Goal: Task Accomplishment & Management: Use online tool/utility

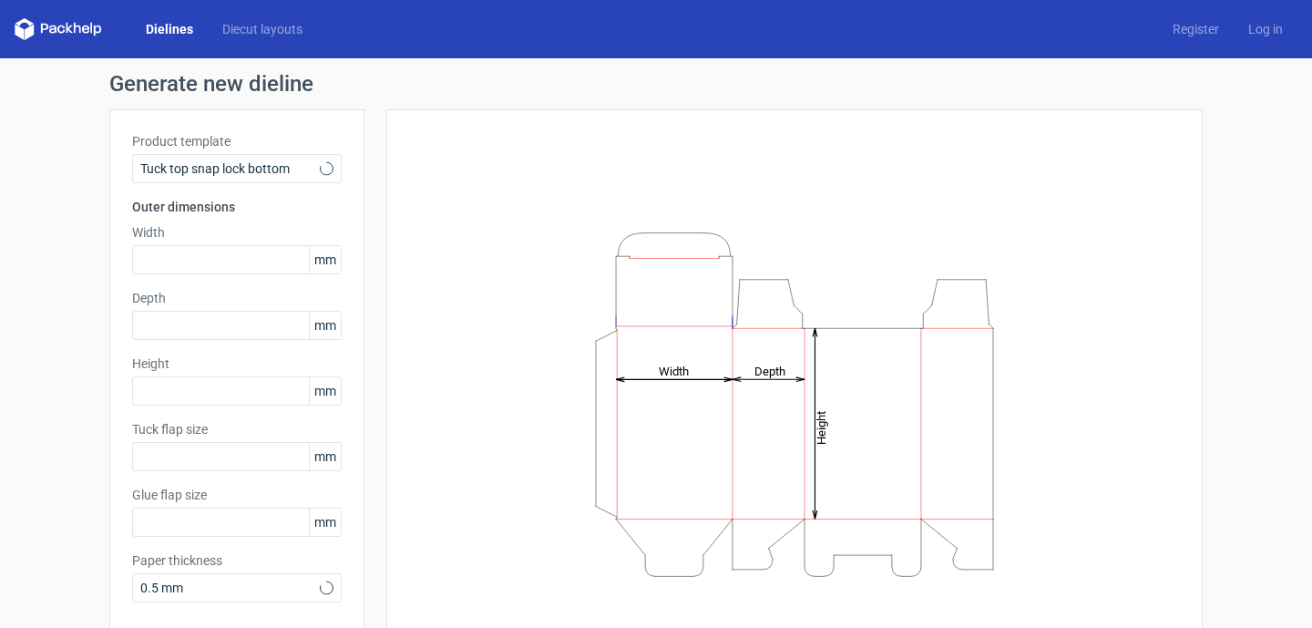
type input "15"
type input "10"
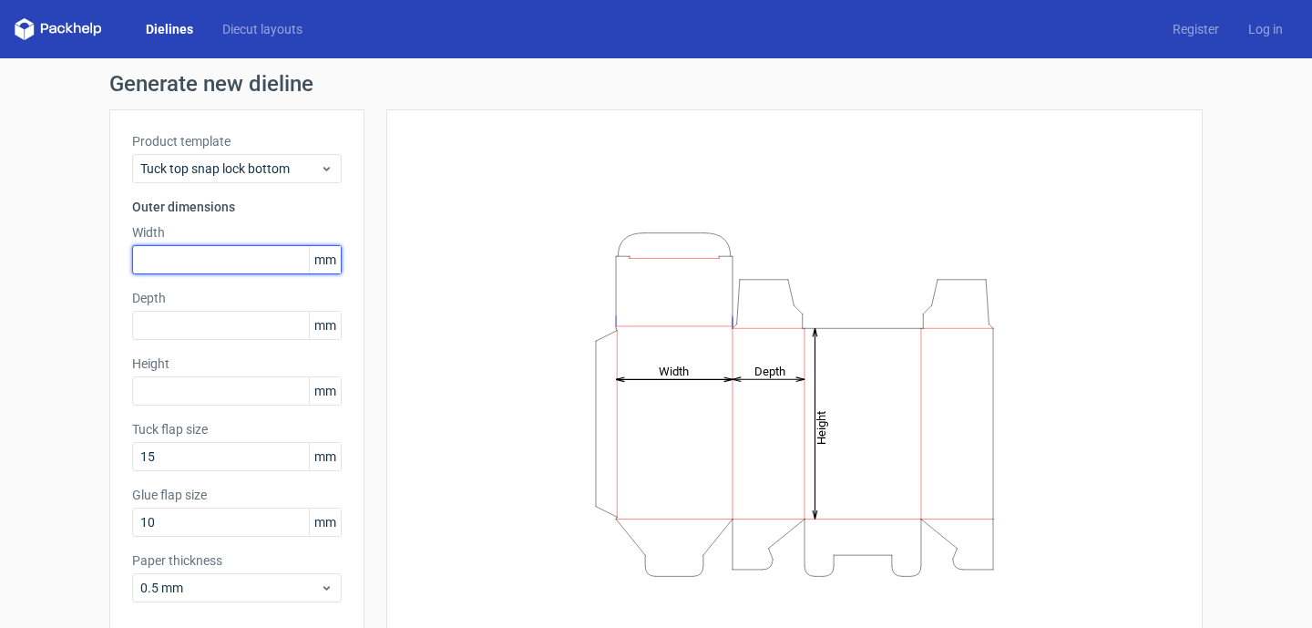
click at [255, 257] on input "text" at bounding box center [237, 259] width 210 height 29
type input "5"
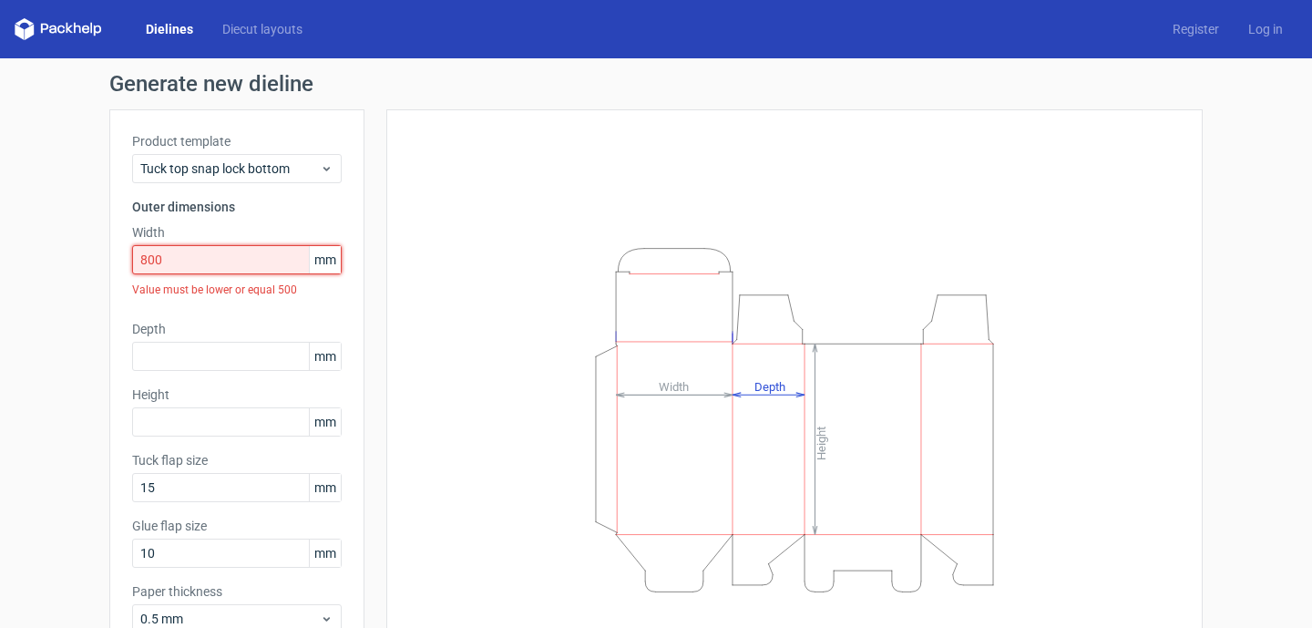
click at [250, 263] on input "800" at bounding box center [237, 259] width 210 height 29
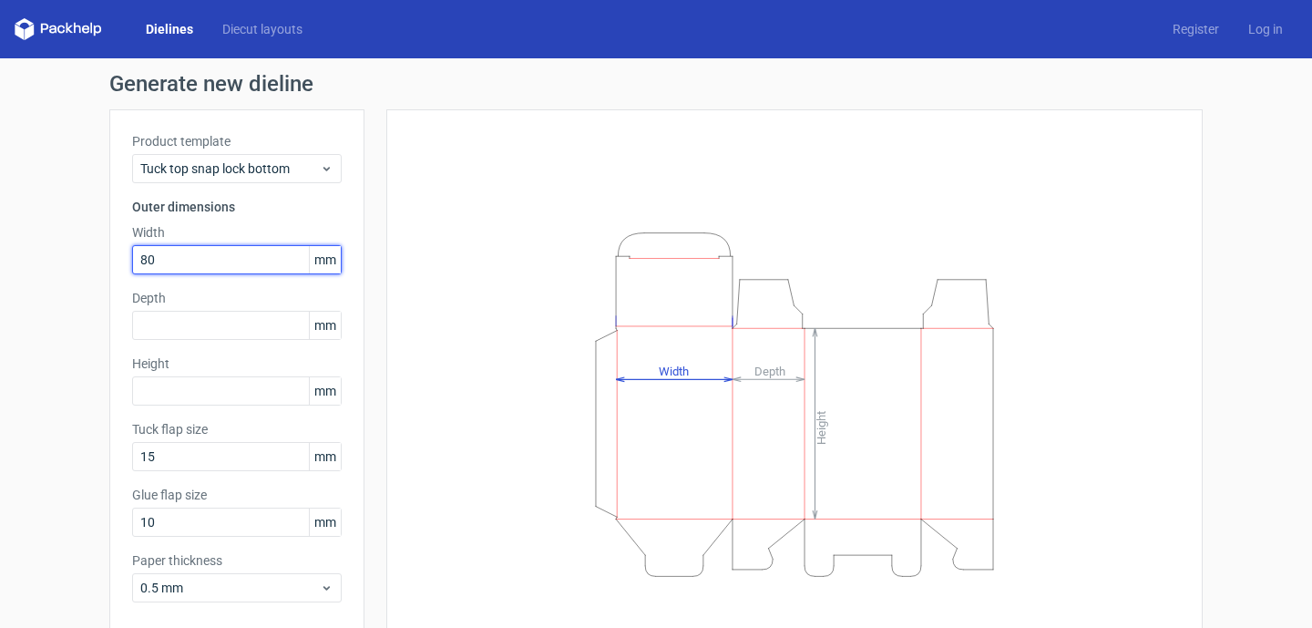
type input "80"
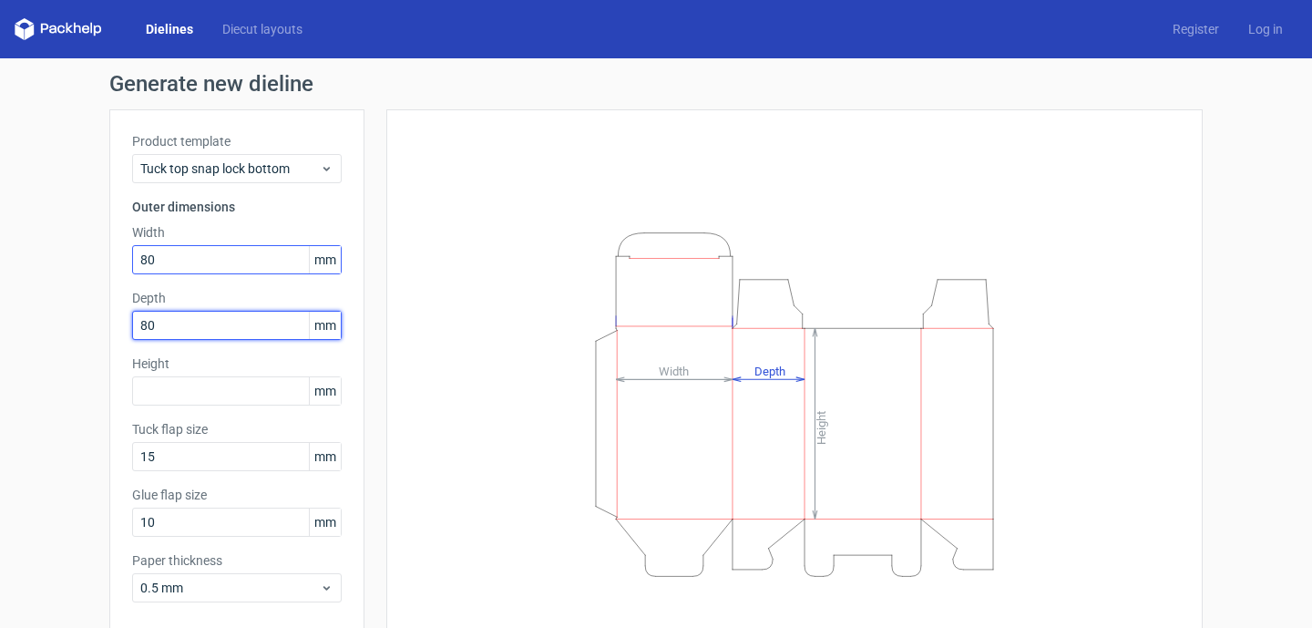
type input "80"
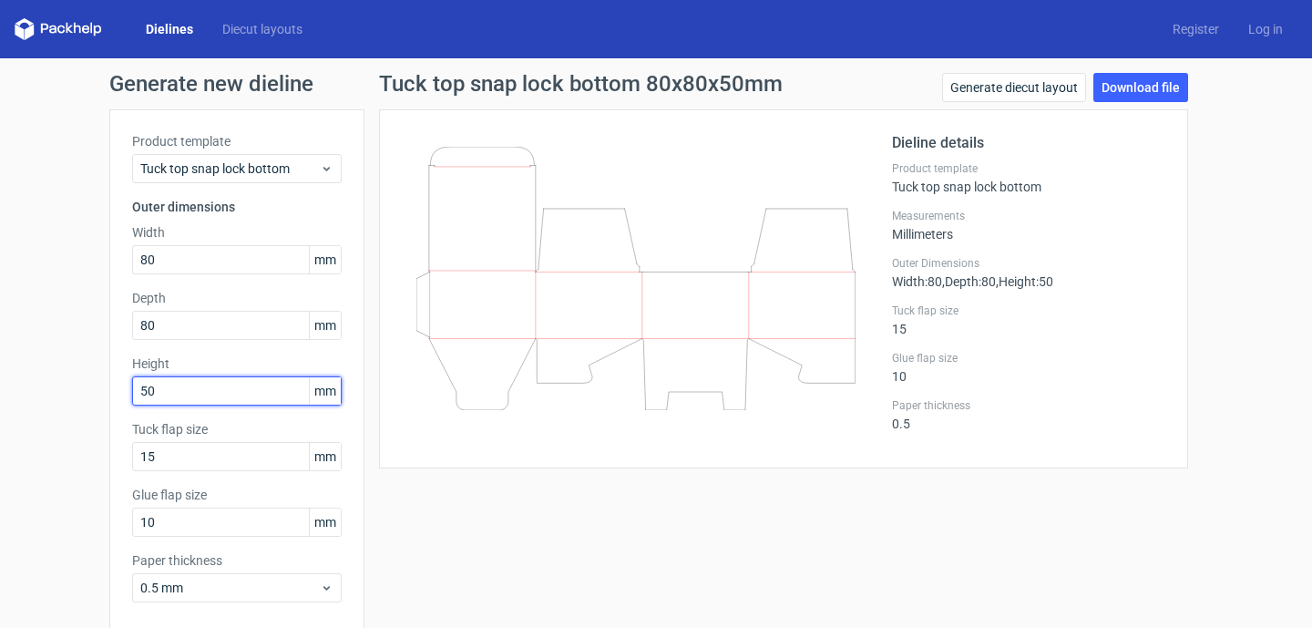
type input "5"
type input "60"
click at [1149, 422] on div "Paper thickness 0.5" at bounding box center [1028, 414] width 273 height 33
drag, startPoint x: 888, startPoint y: 282, endPoint x: 1060, endPoint y: 302, distance: 173.3
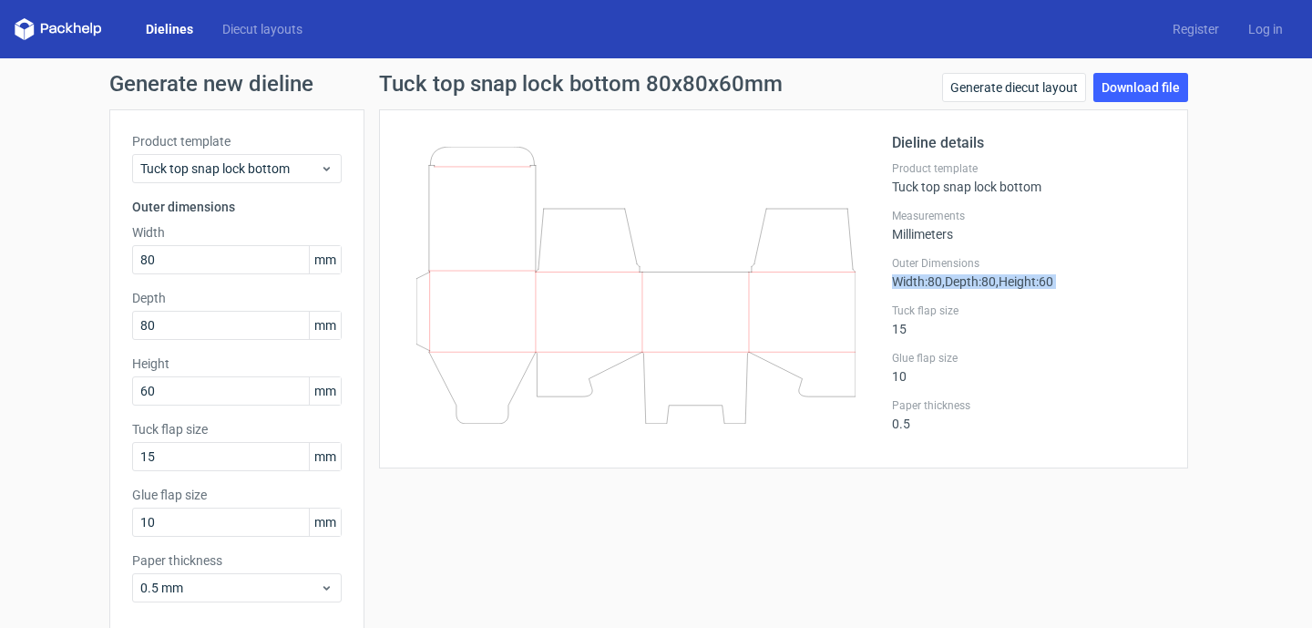
click at [1060, 302] on div "Dieline details Product template Tuck top snap lock bottom Measurements Millime…" at bounding box center [1028, 288] width 273 height 313
copy div "Width : 80 , Depth : 80 , Height : 60"
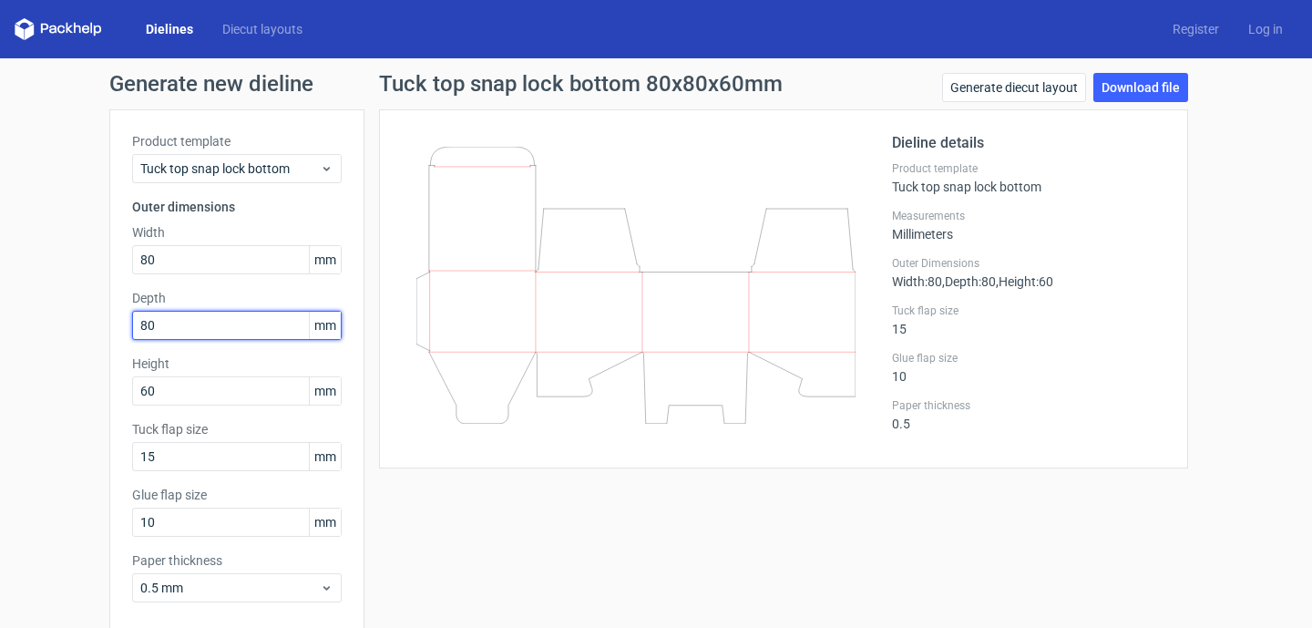
drag, startPoint x: 170, startPoint y: 327, endPoint x: 81, endPoint y: 313, distance: 90.3
click at [81, 313] on div "Generate new dieline Product template Tuck top snap lock bottom Outer dimension…" at bounding box center [656, 385] width 1312 height 655
type input "6"
type input "60"
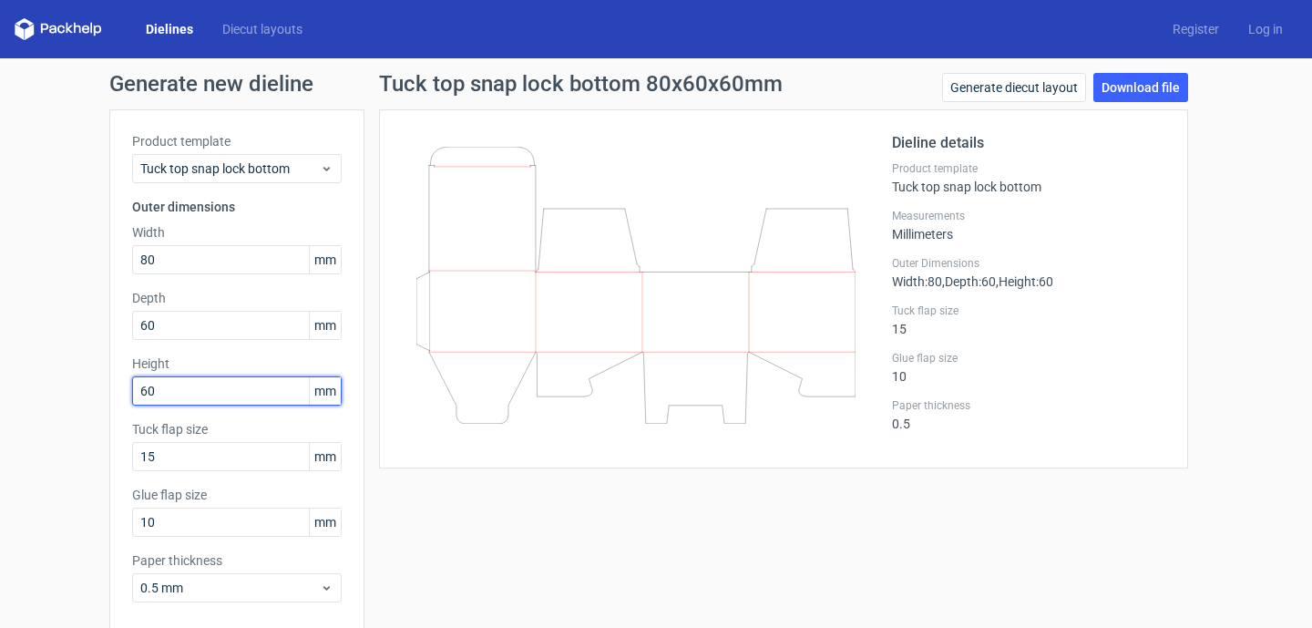
drag, startPoint x: 208, startPoint y: 396, endPoint x: 88, endPoint y: 380, distance: 120.5
click at [88, 381] on div "Generate new dieline Product template Tuck top snap lock bottom Outer dimension…" at bounding box center [656, 385] width 1312 height 655
type input "80"
click at [1114, 86] on link "Download file" at bounding box center [1140, 87] width 95 height 29
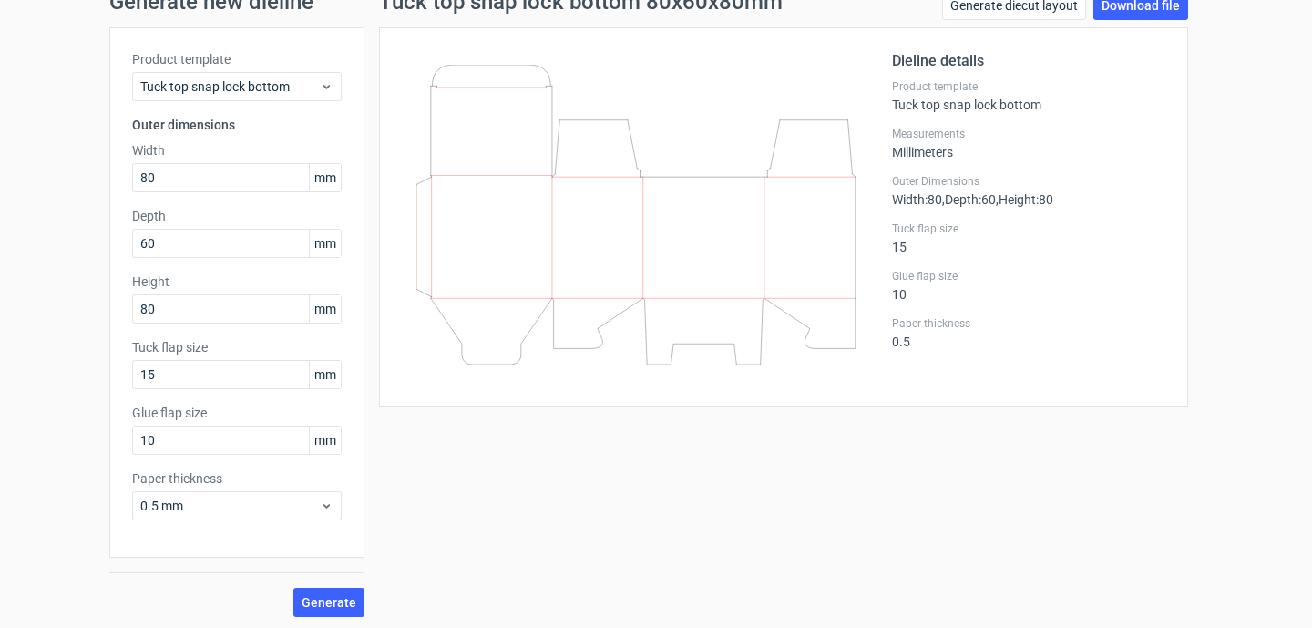
scroll to position [86, 0]
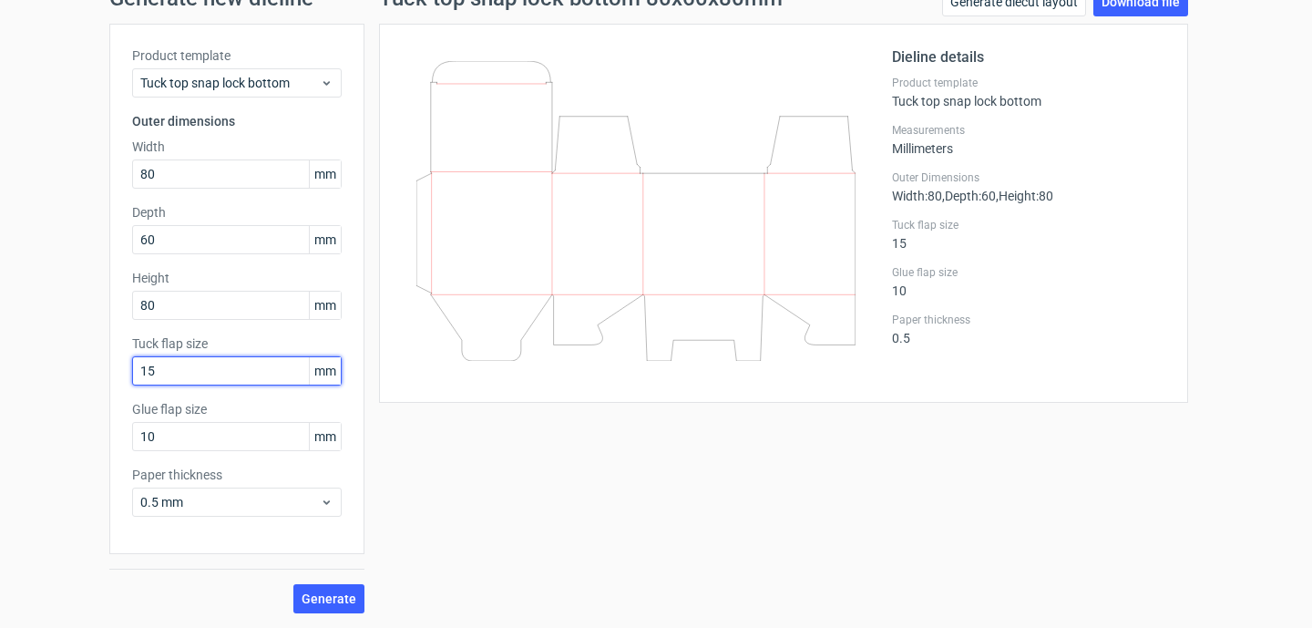
drag, startPoint x: 179, startPoint y: 372, endPoint x: 75, endPoint y: 372, distance: 103.9
click at [75, 372] on div "Generate new dieline Product template Tuck top snap lock bottom Outer dimension…" at bounding box center [656, 300] width 1312 height 655
type input "20"
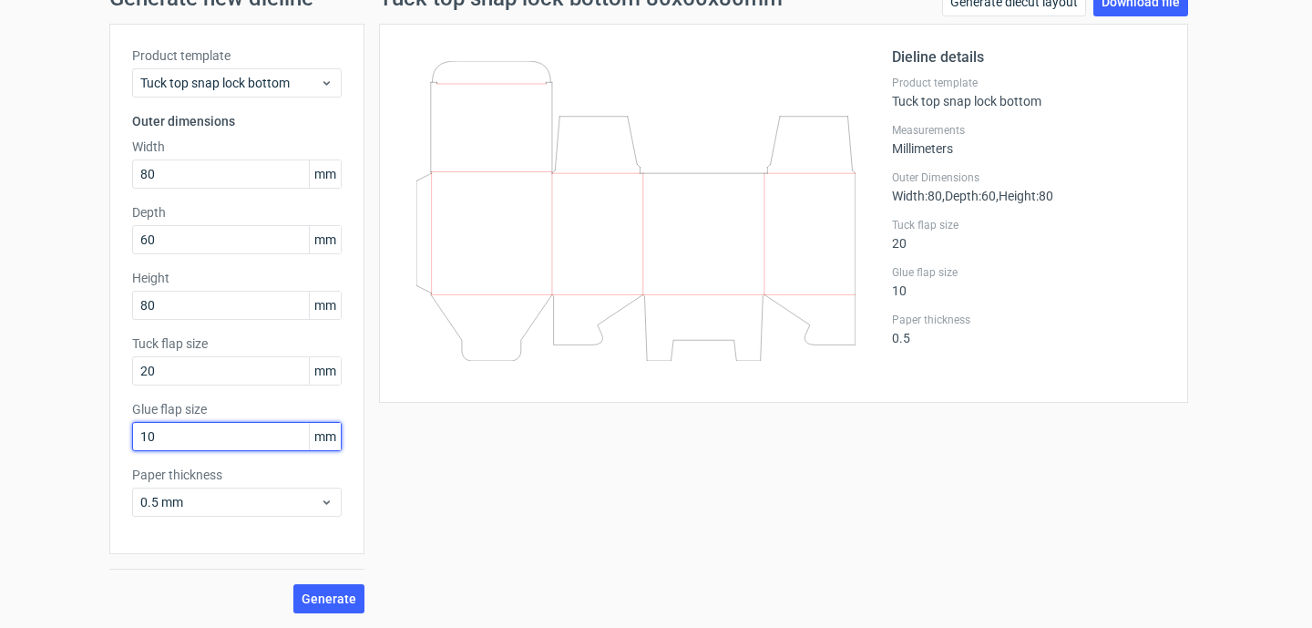
drag, startPoint x: 136, startPoint y: 437, endPoint x: 64, endPoint y: 427, distance: 72.7
click at [64, 427] on div "Generate new dieline Product template Tuck top snap lock bottom Outer dimension…" at bounding box center [656, 300] width 1312 height 655
type input "15"
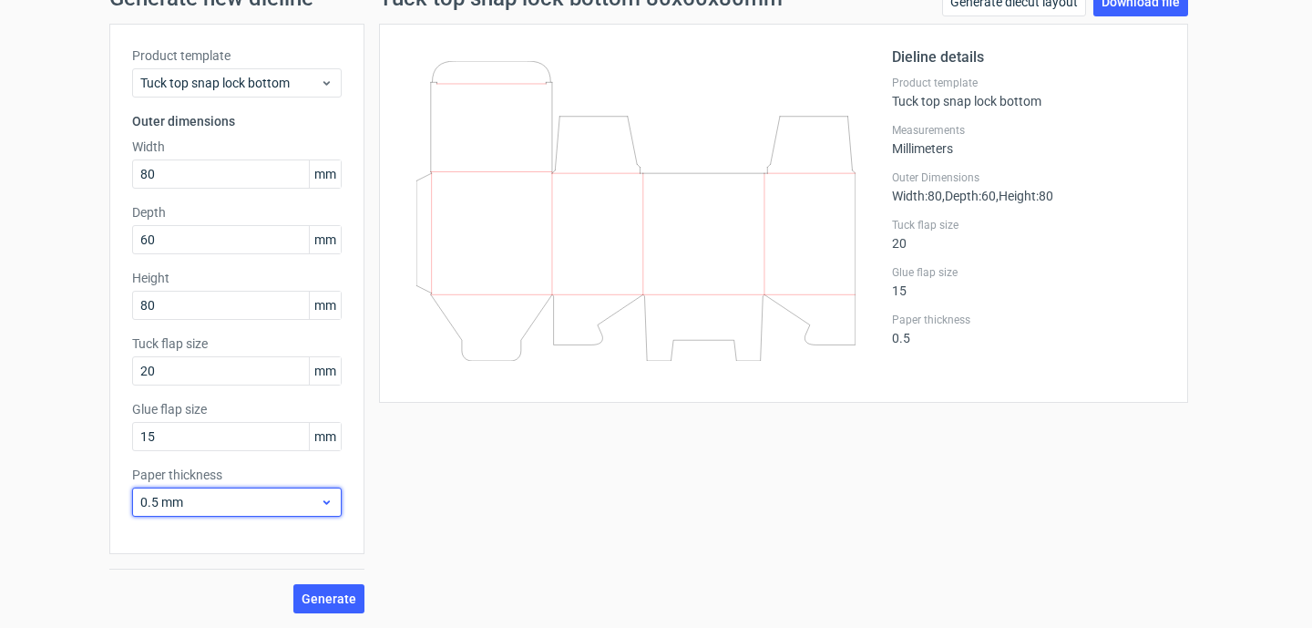
click at [320, 501] on icon at bounding box center [327, 502] width 14 height 15
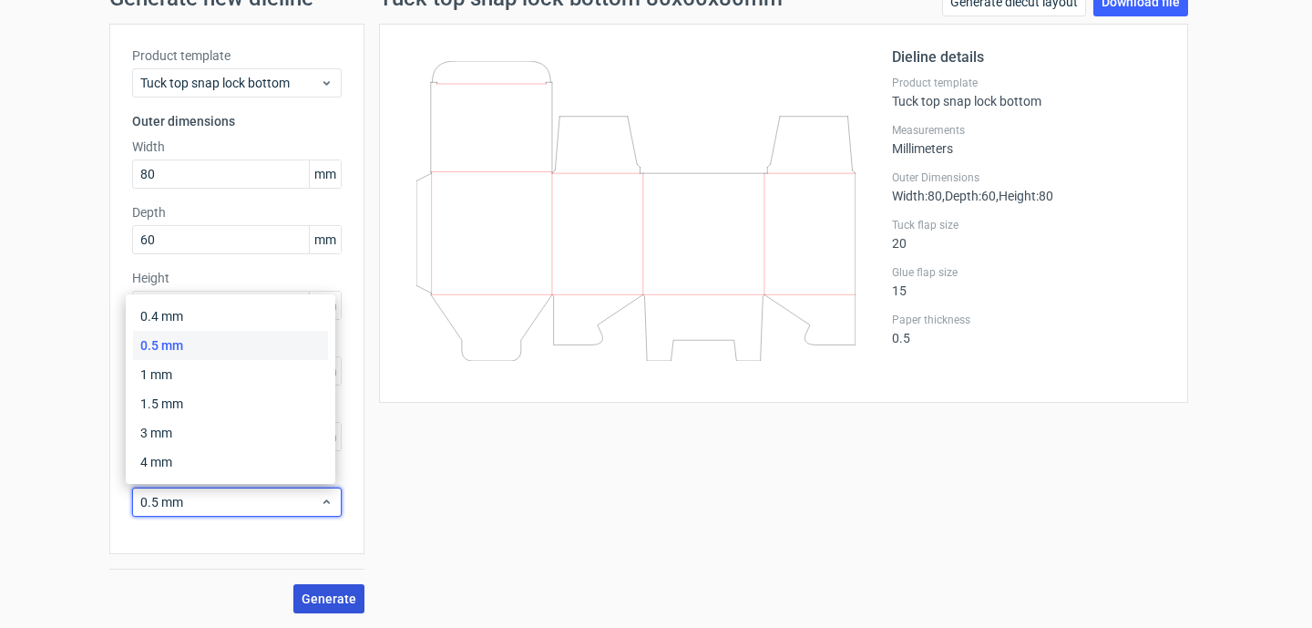
click at [341, 589] on button "Generate" at bounding box center [328, 598] width 71 height 29
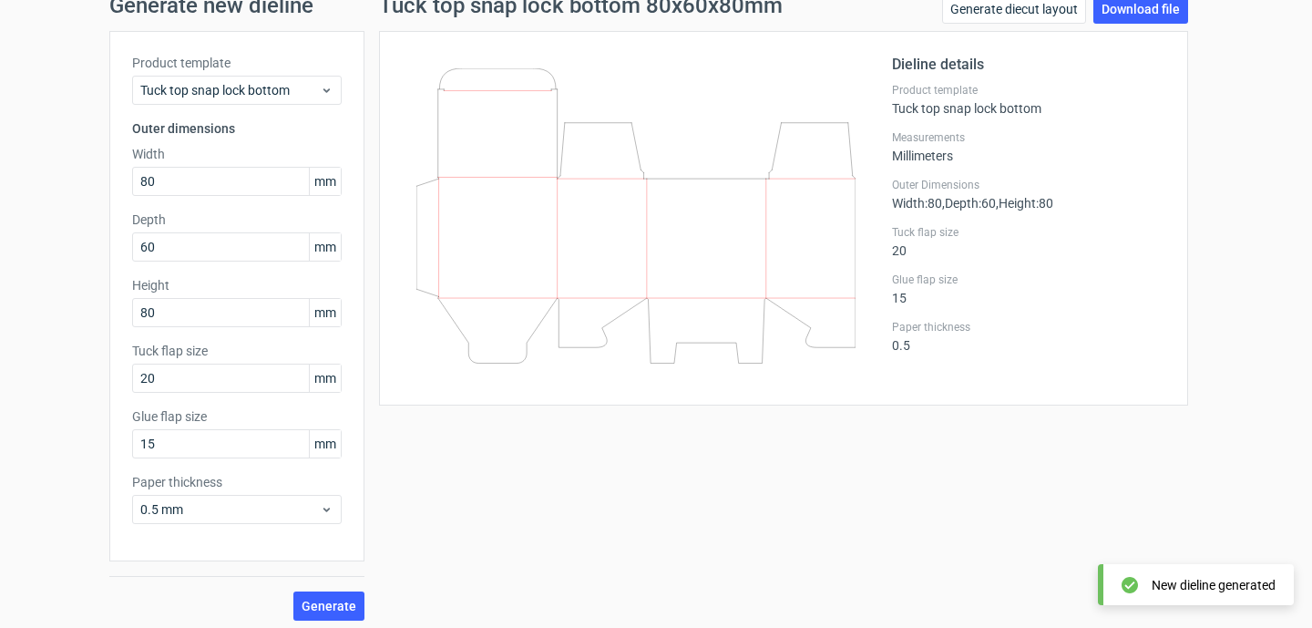
scroll to position [75, 0]
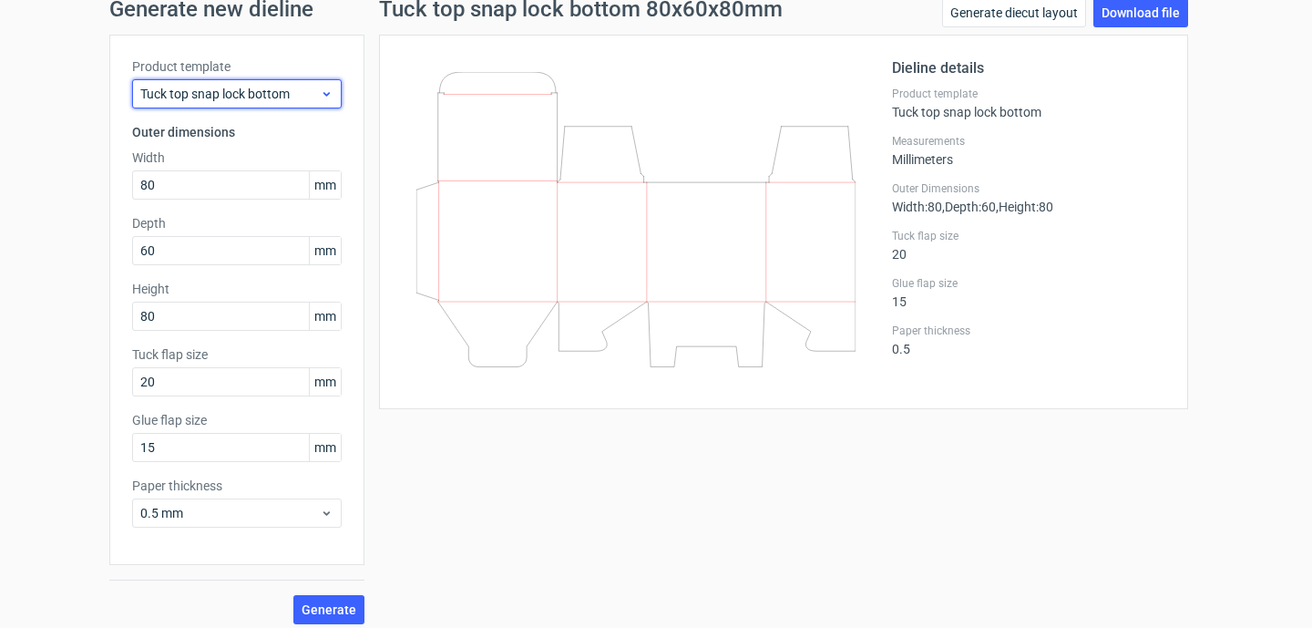
click at [302, 89] on span "Tuck top snap lock bottom" at bounding box center [229, 94] width 179 height 18
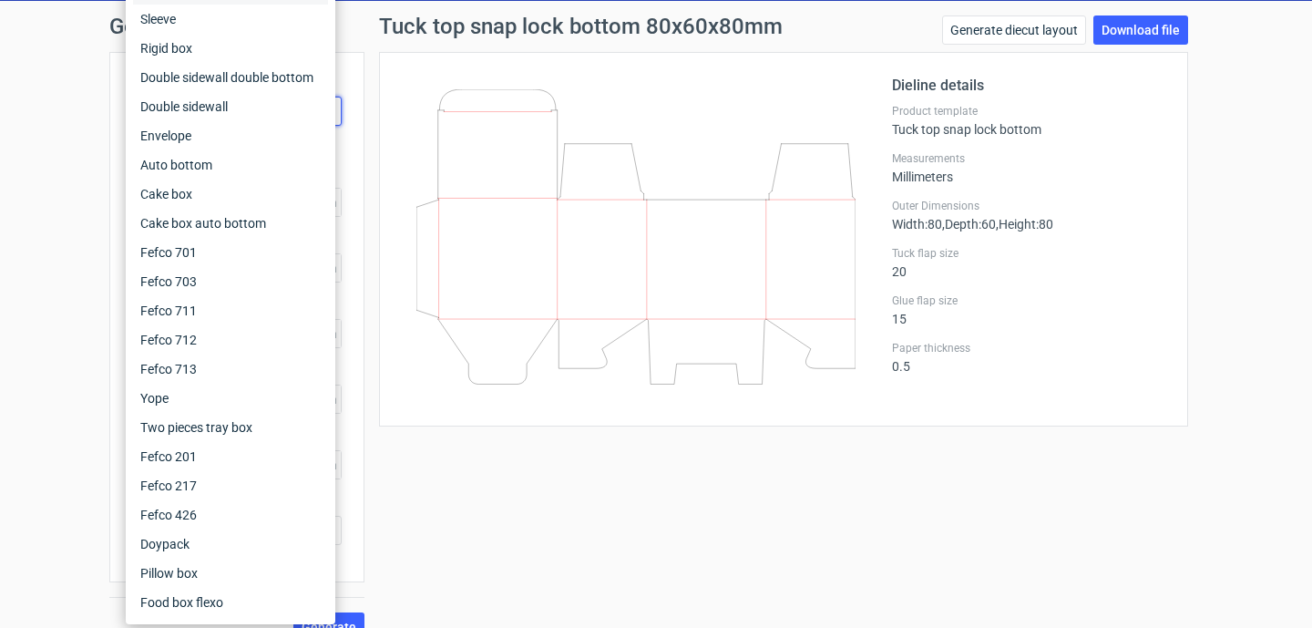
scroll to position [51, 0]
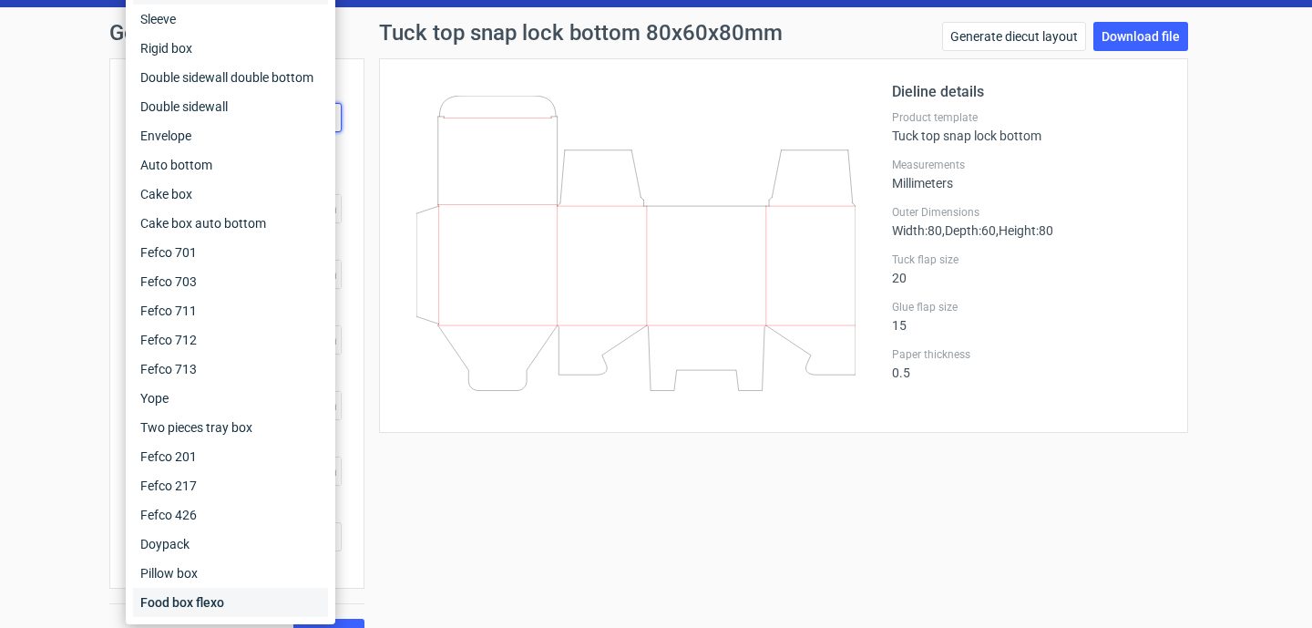
click at [192, 611] on div "Food box flexo" at bounding box center [230, 602] width 195 height 29
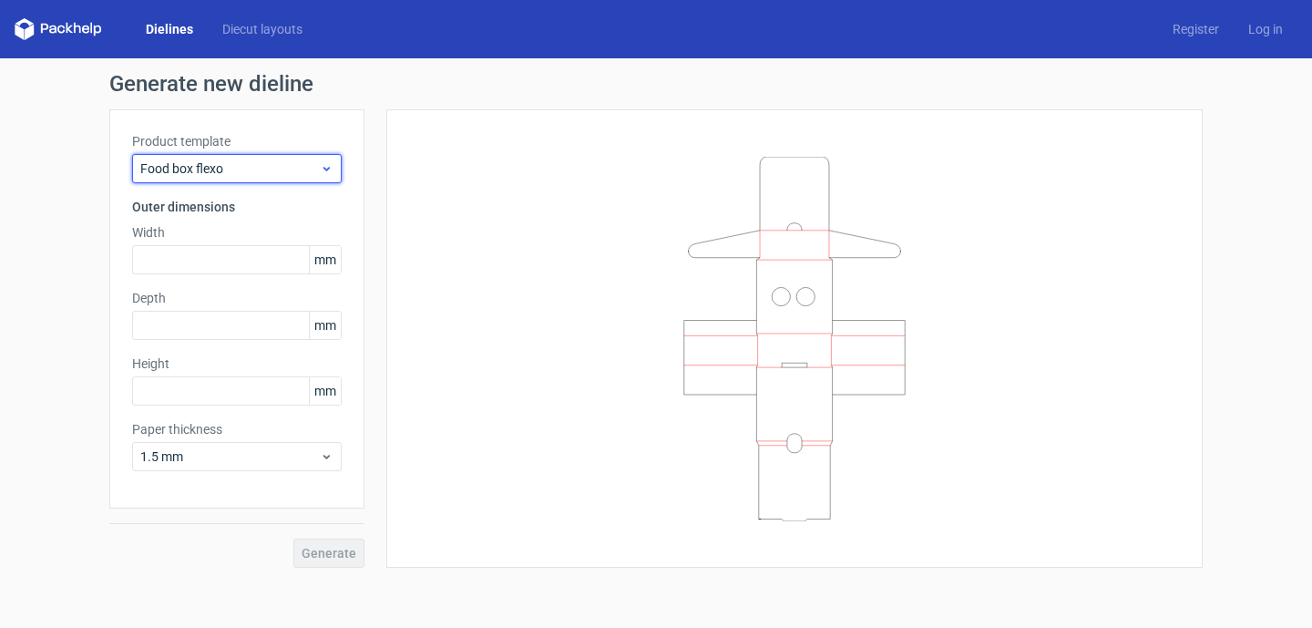
click at [328, 173] on icon at bounding box center [327, 168] width 14 height 15
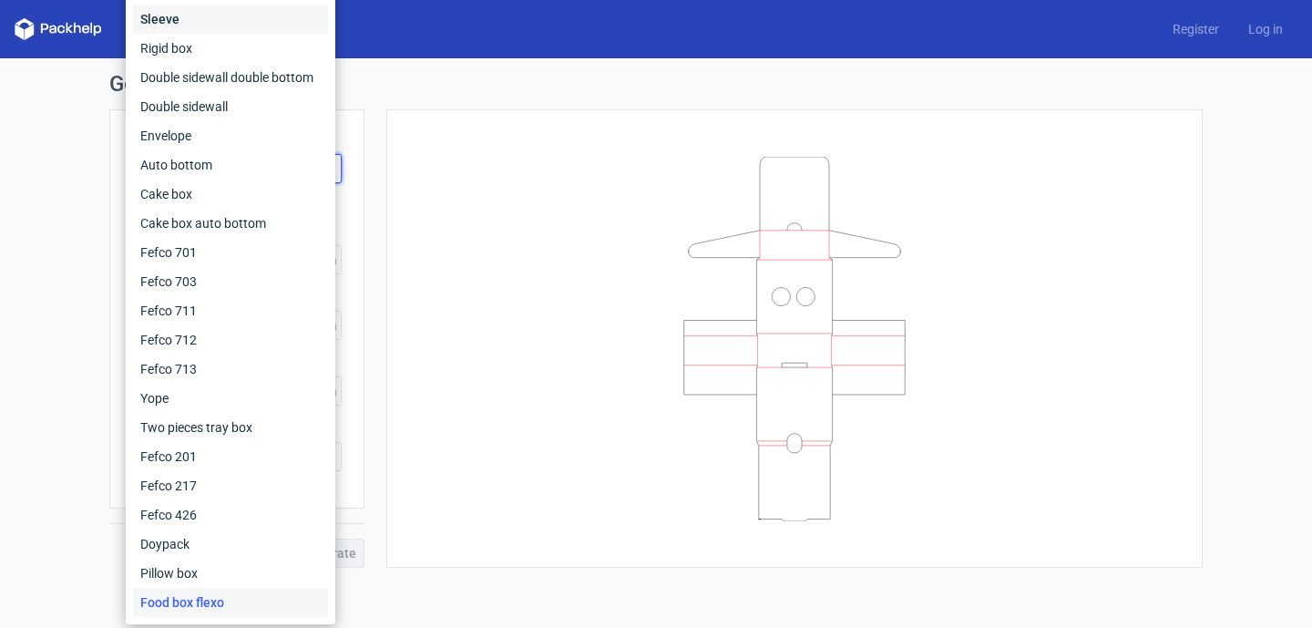
click at [262, 23] on div "Sleeve" at bounding box center [230, 19] width 195 height 29
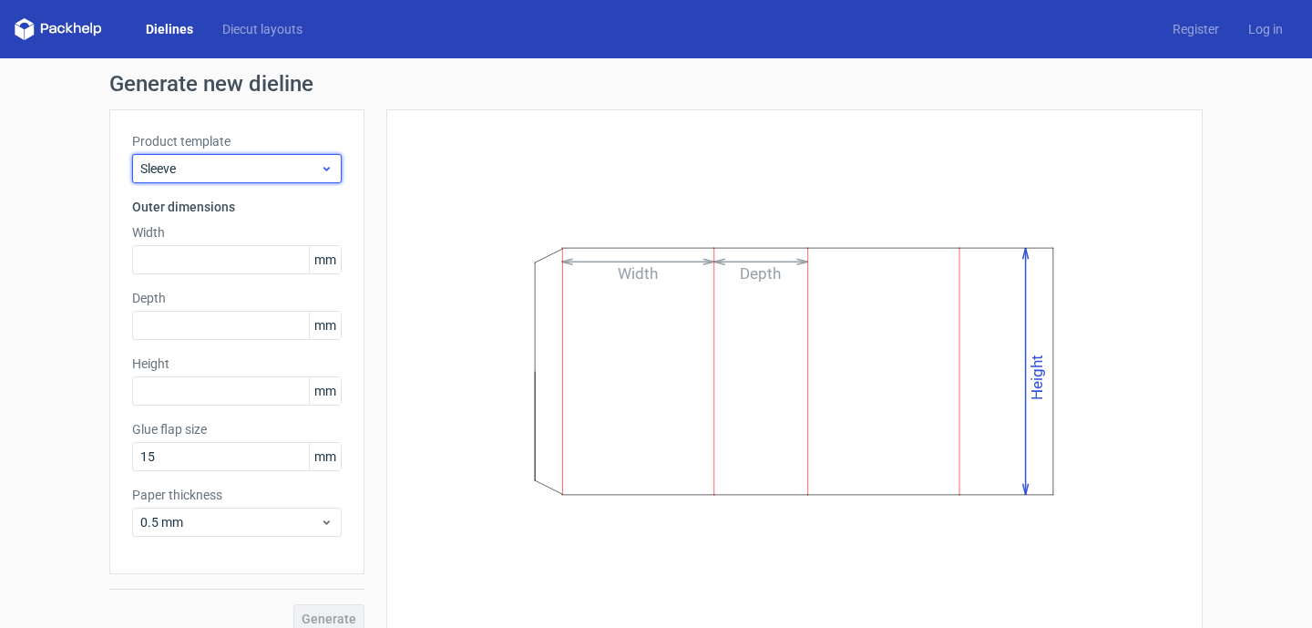
click at [320, 174] on icon at bounding box center [327, 168] width 14 height 15
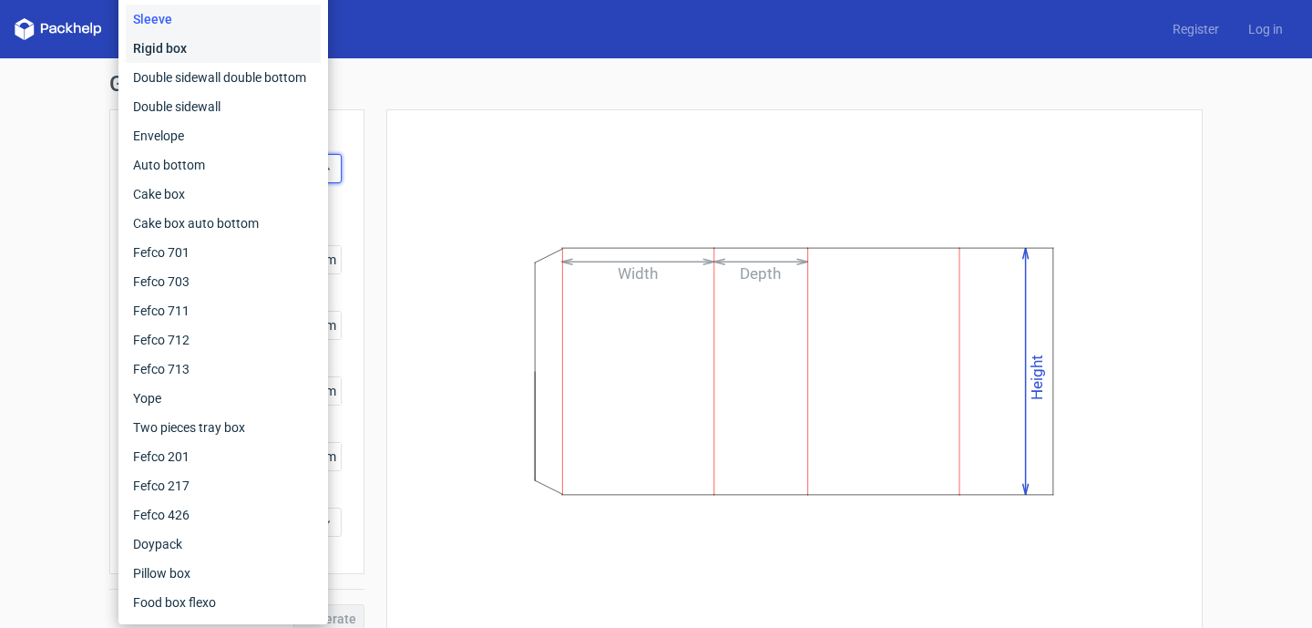
click at [248, 51] on div "Rigid box" at bounding box center [223, 48] width 195 height 29
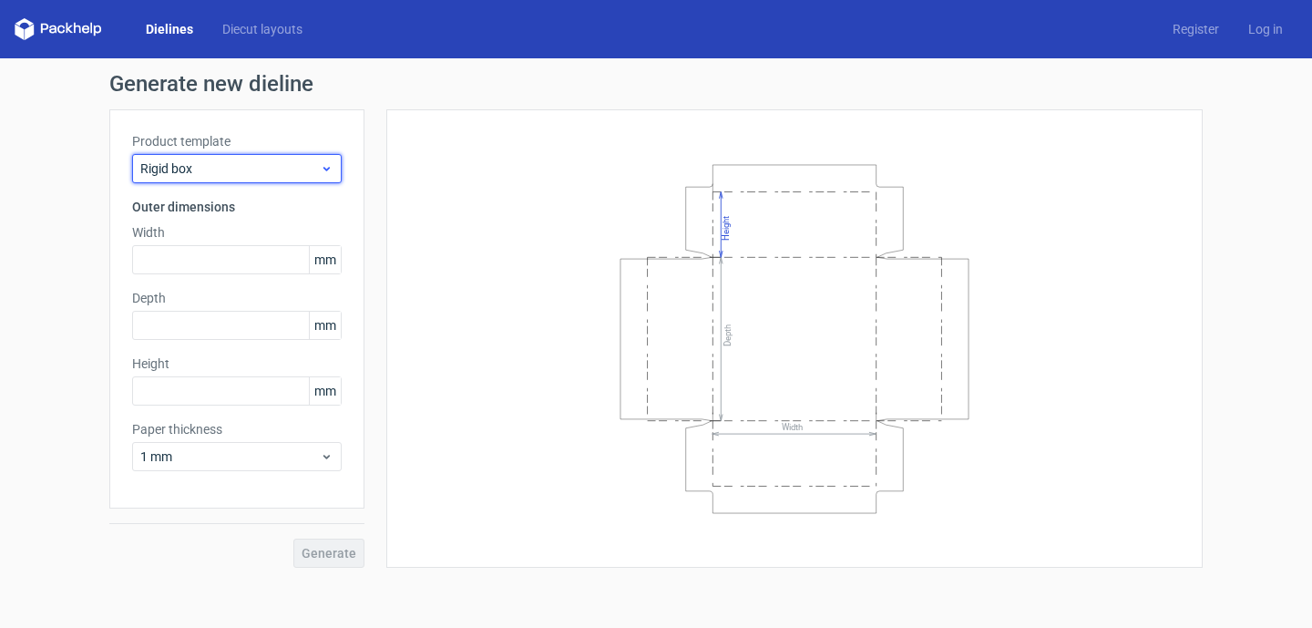
click at [307, 167] on span "Rigid box" at bounding box center [229, 168] width 179 height 18
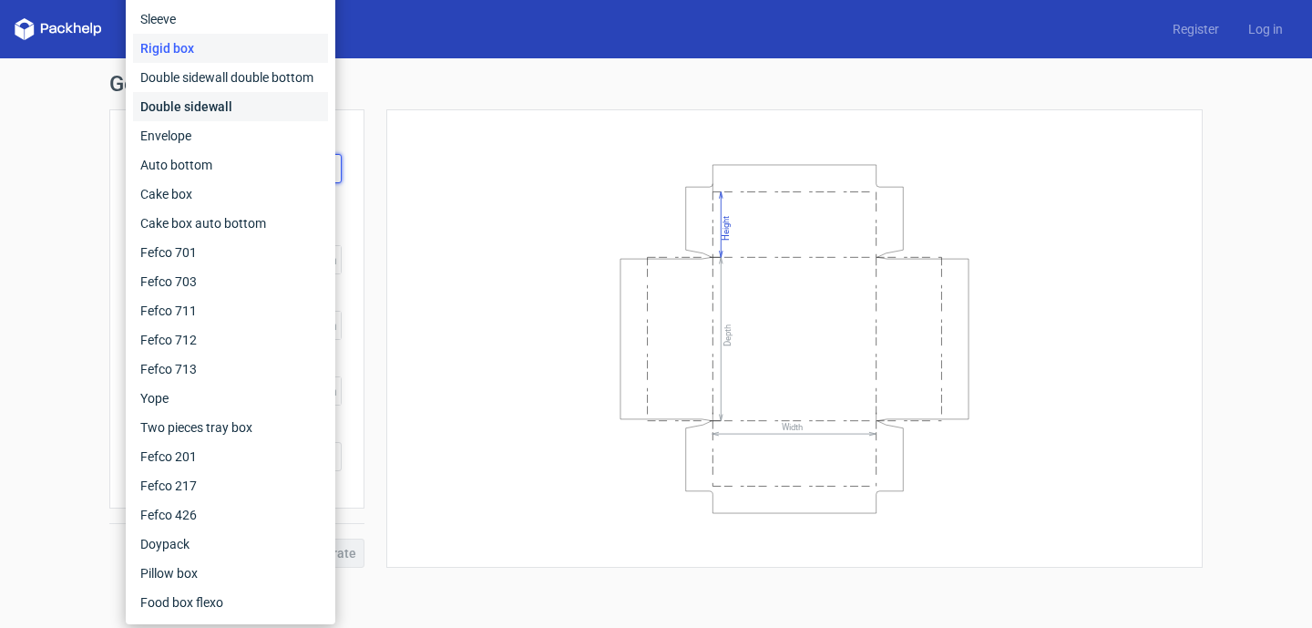
click at [266, 114] on div "Double sidewall" at bounding box center [230, 106] width 195 height 29
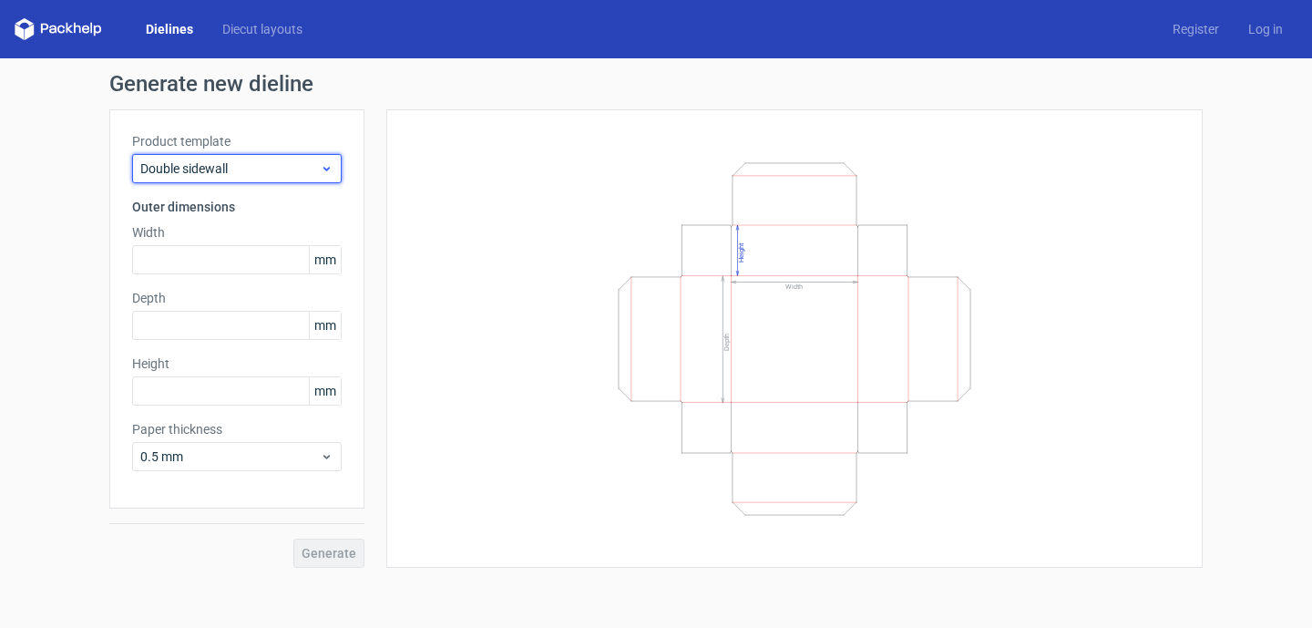
click at [291, 172] on span "Double sidewall" at bounding box center [229, 168] width 179 height 18
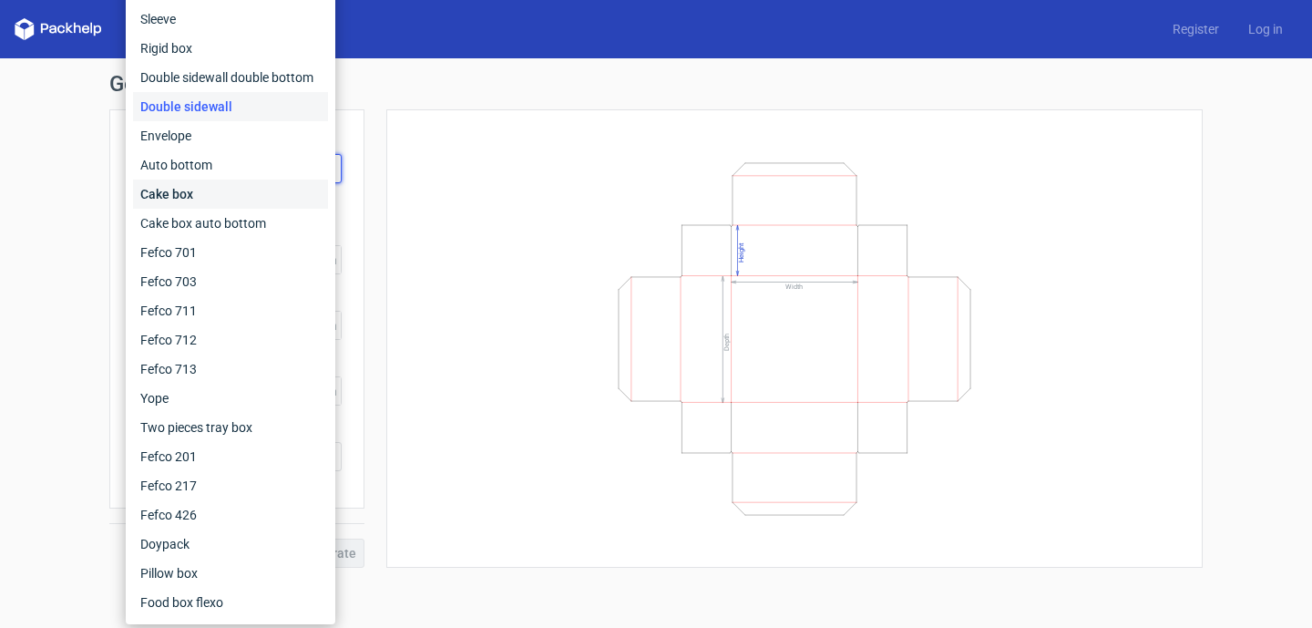
click at [265, 185] on div "Cake box" at bounding box center [230, 193] width 195 height 29
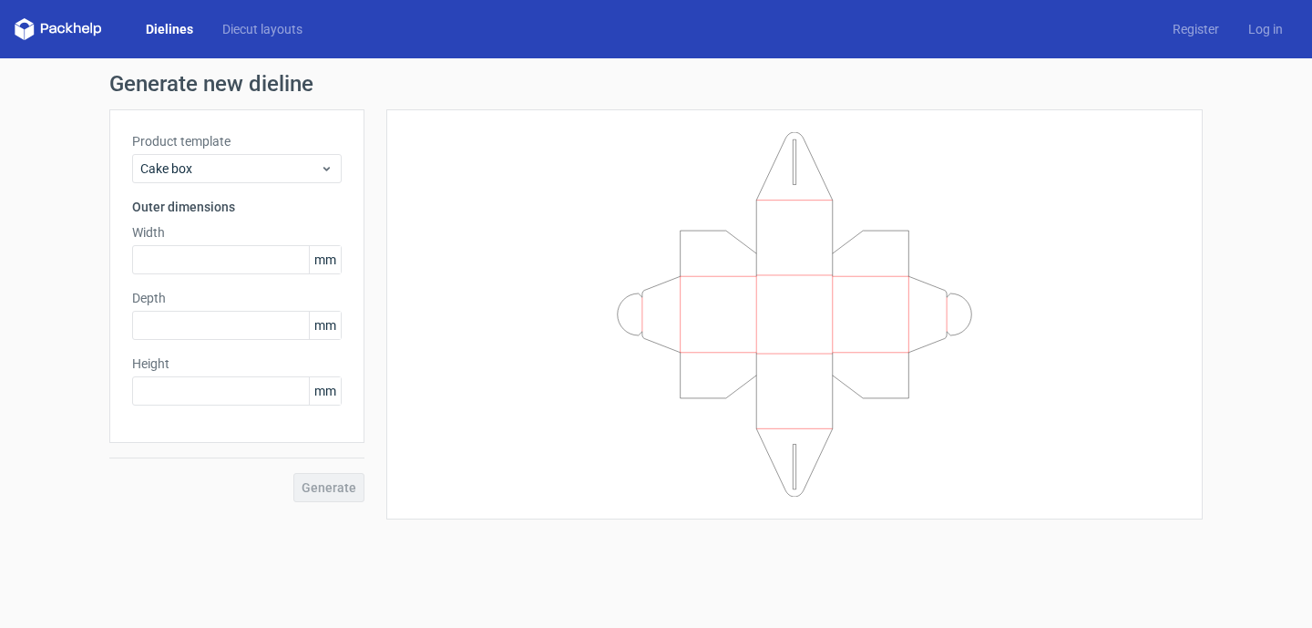
click at [276, 144] on label "Product template" at bounding box center [237, 141] width 210 height 18
click at [273, 155] on div "Cake box" at bounding box center [237, 168] width 210 height 29
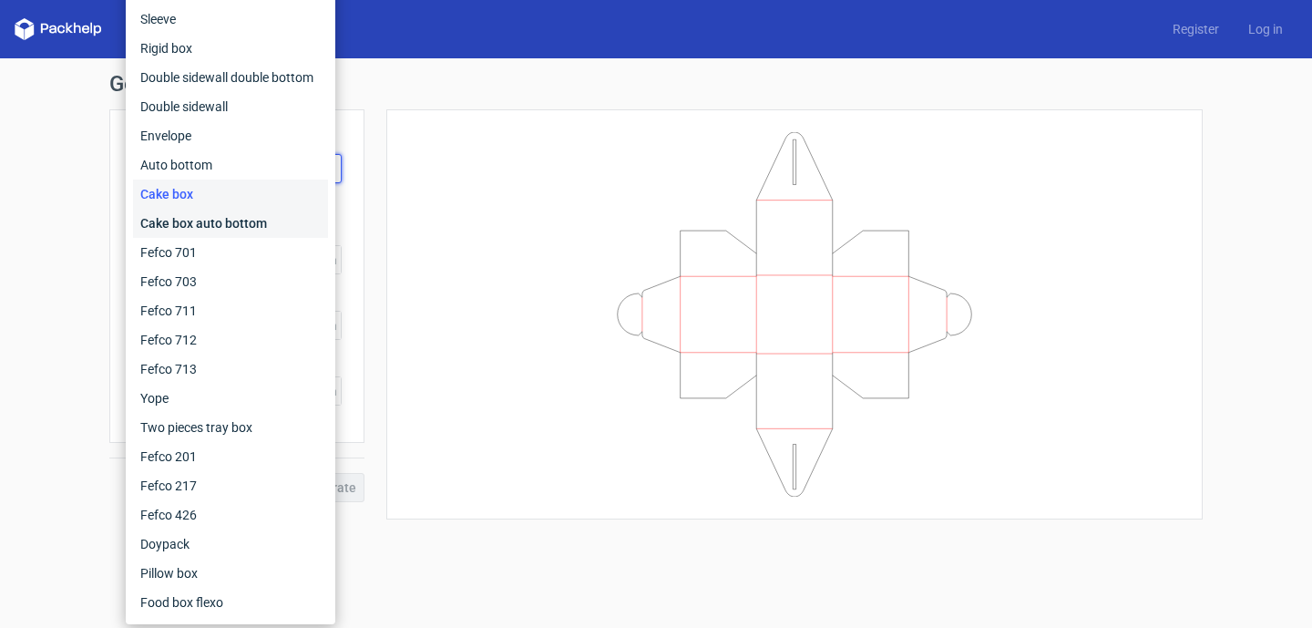
click at [251, 220] on div "Cake box auto bottom" at bounding box center [230, 223] width 195 height 29
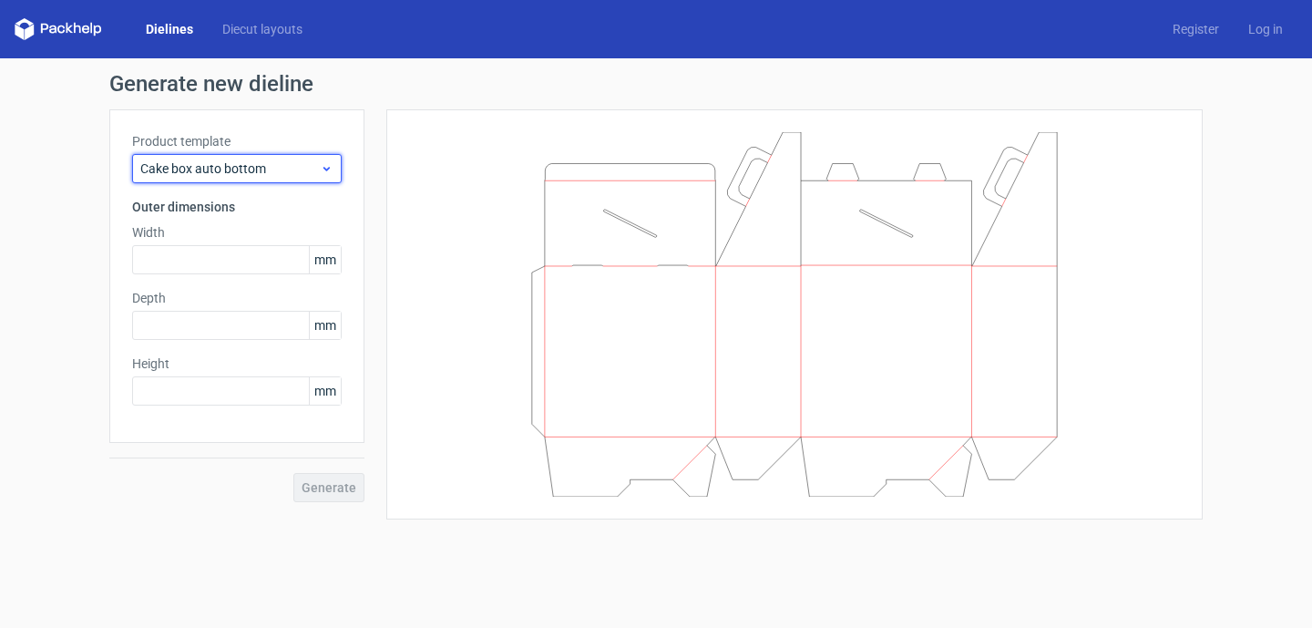
click at [262, 182] on div "Cake box auto bottom" at bounding box center [237, 168] width 210 height 29
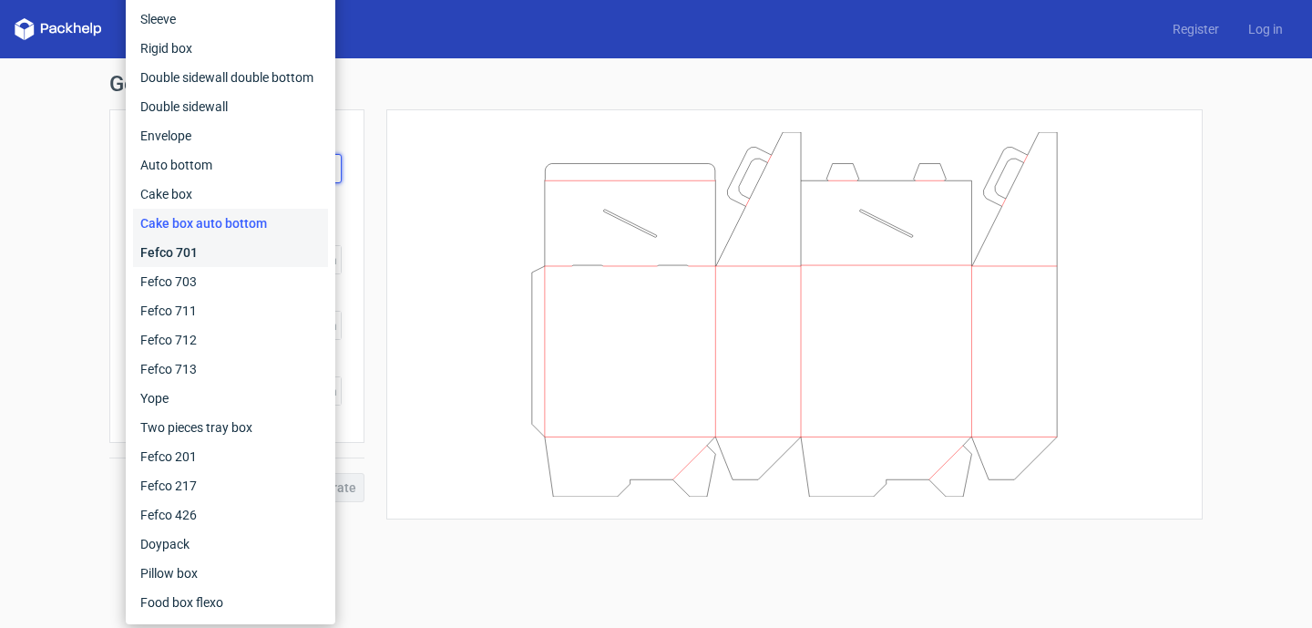
click at [235, 243] on div "Fefco 701" at bounding box center [230, 252] width 195 height 29
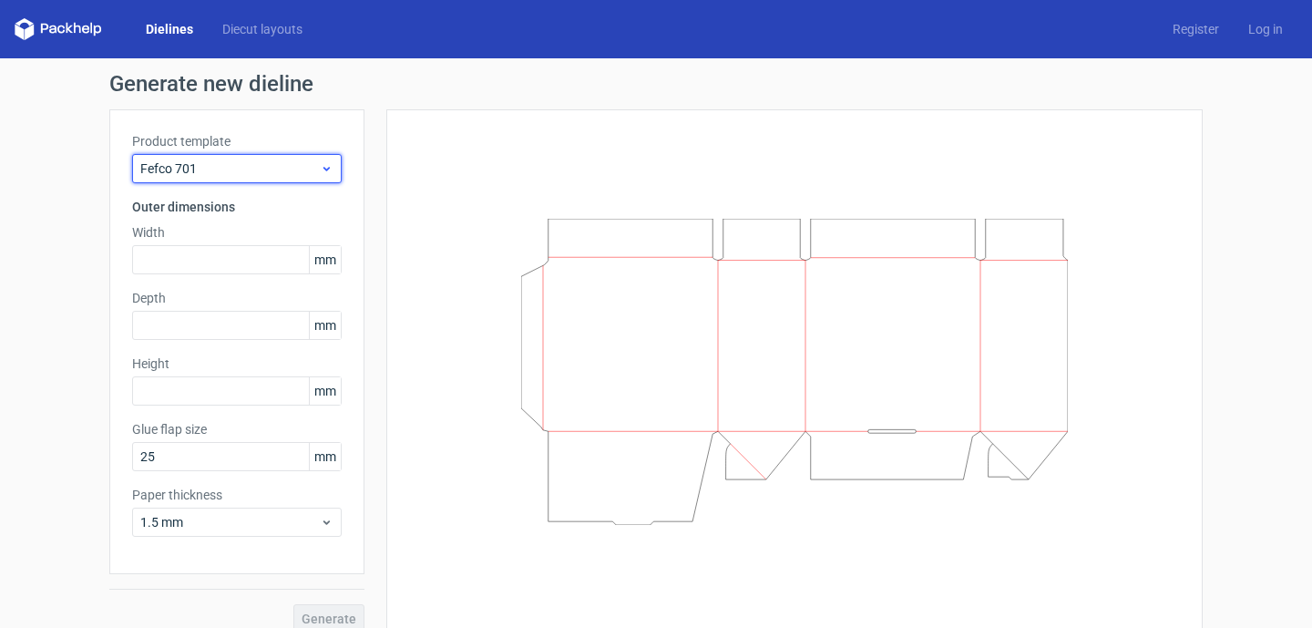
click at [250, 160] on span "Fefco 701" at bounding box center [229, 168] width 179 height 18
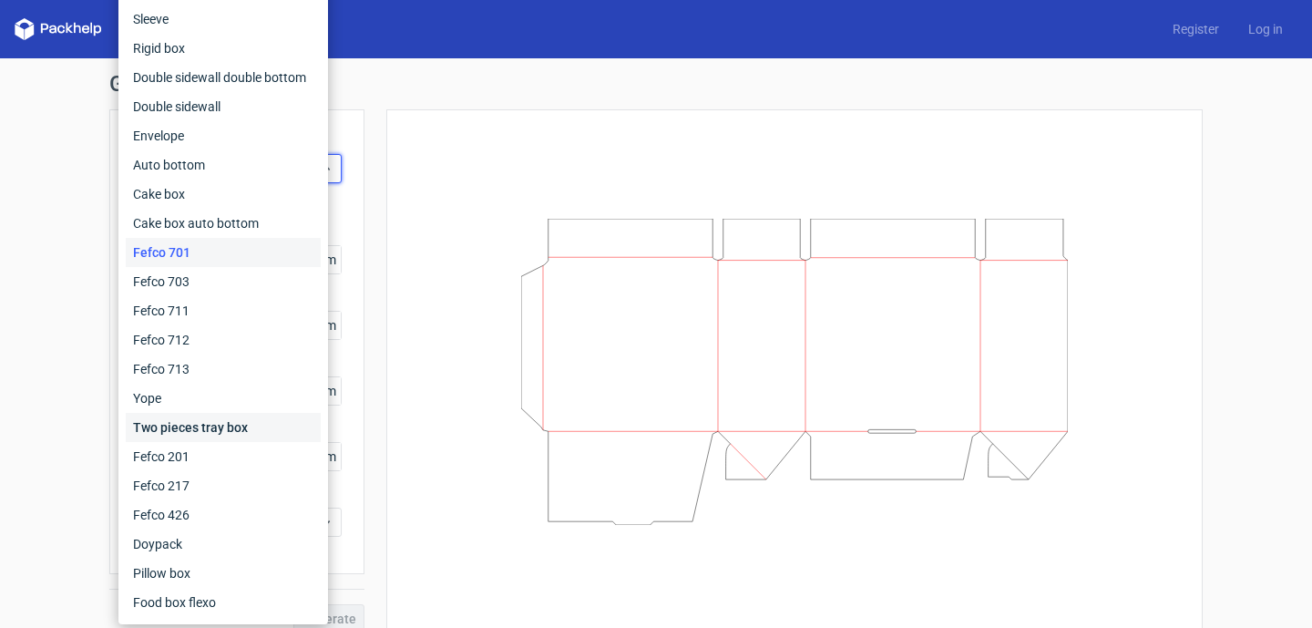
click at [216, 424] on div "Two pieces tray box" at bounding box center [223, 427] width 195 height 29
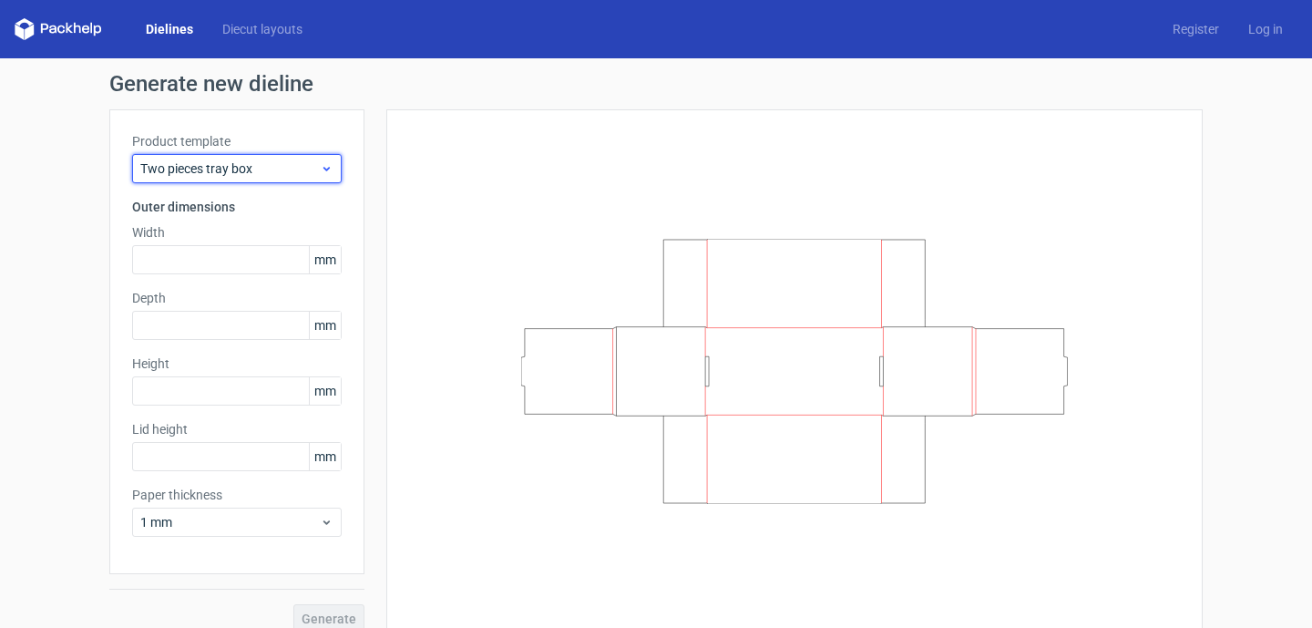
click at [255, 168] on span "Two pieces tray box" at bounding box center [229, 168] width 179 height 18
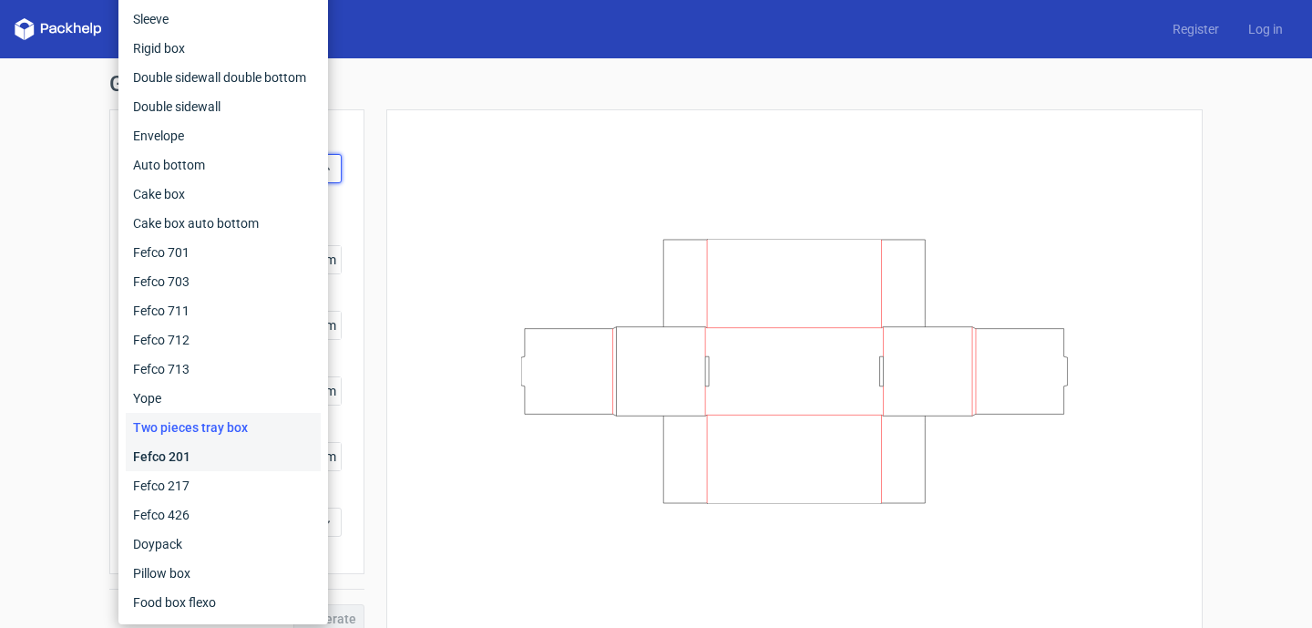
click at [211, 453] on div "Fefco 201" at bounding box center [223, 456] width 195 height 29
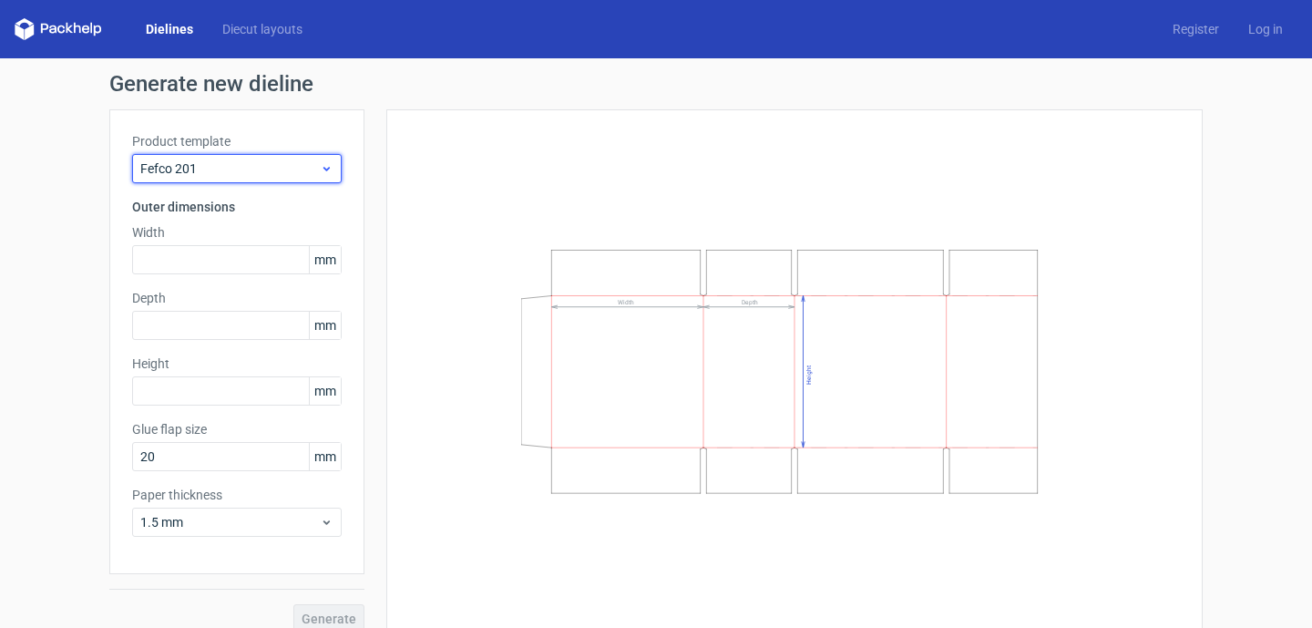
click at [320, 165] on icon at bounding box center [327, 168] width 14 height 15
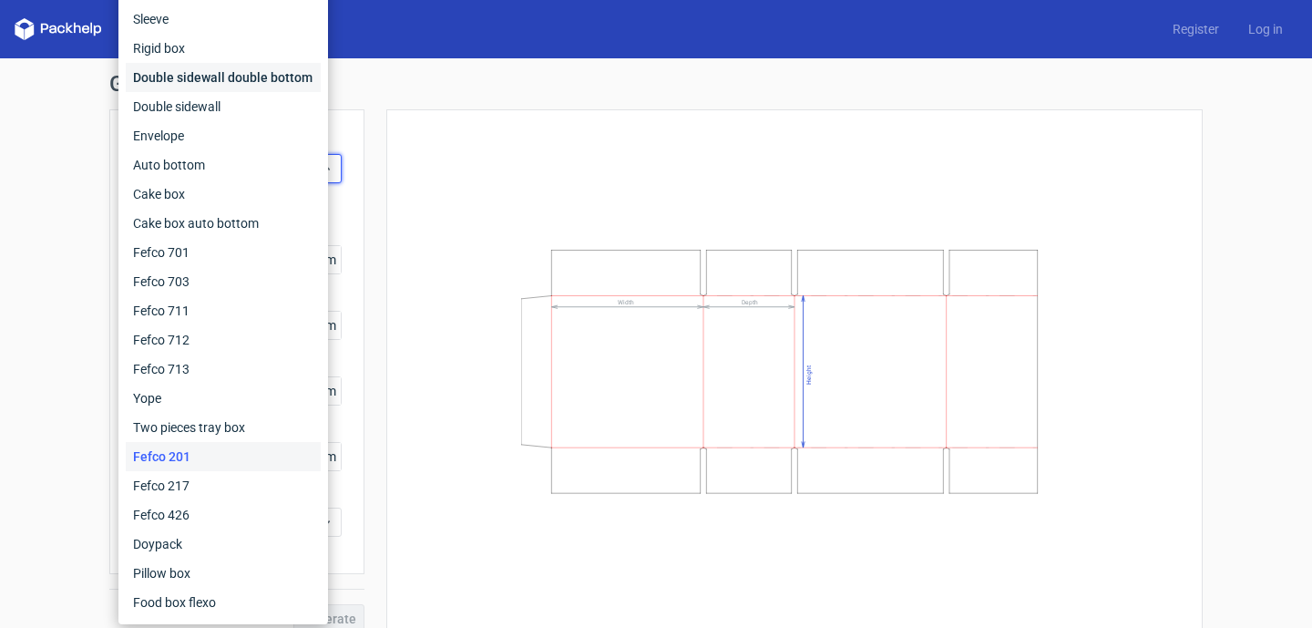
click at [249, 86] on div "Double sidewall double bottom" at bounding box center [223, 77] width 195 height 29
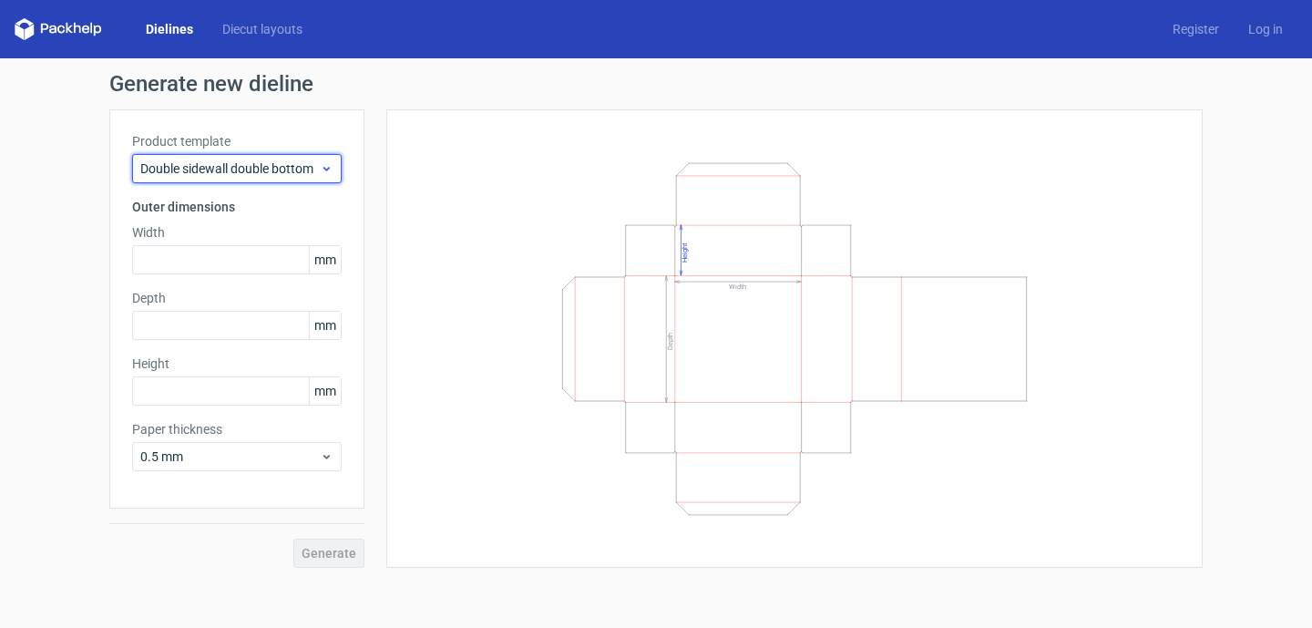
click at [284, 174] on span "Double sidewall double bottom" at bounding box center [229, 168] width 179 height 18
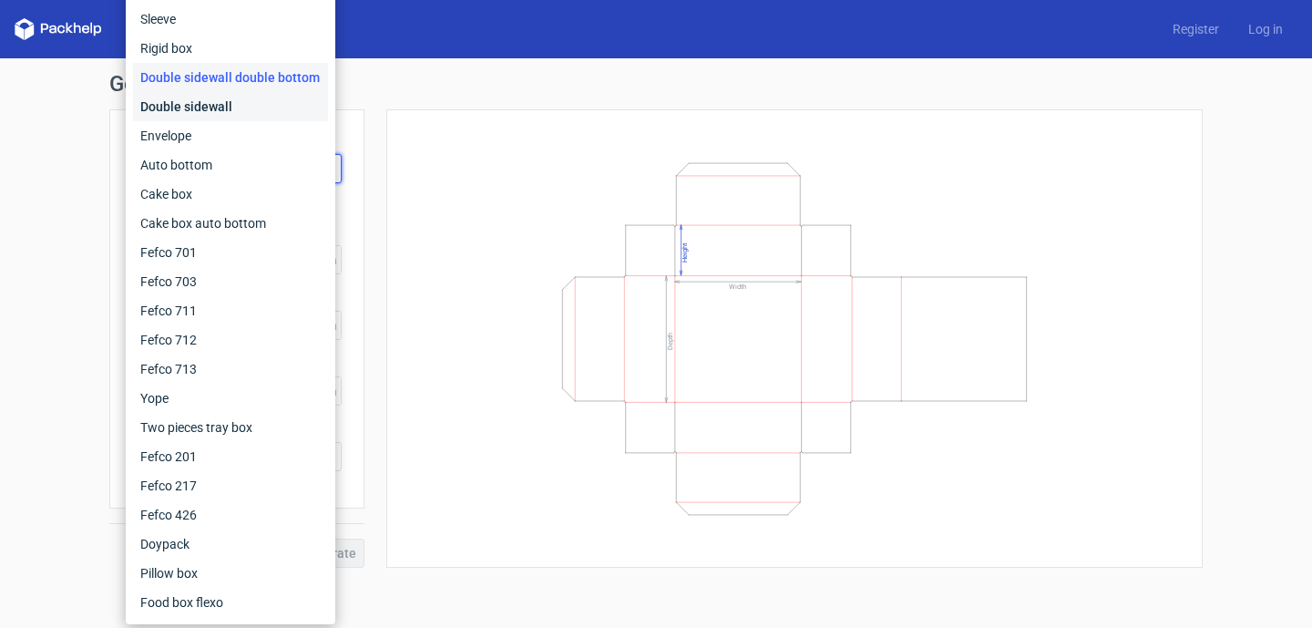
click at [261, 108] on div "Double sidewall" at bounding box center [230, 106] width 195 height 29
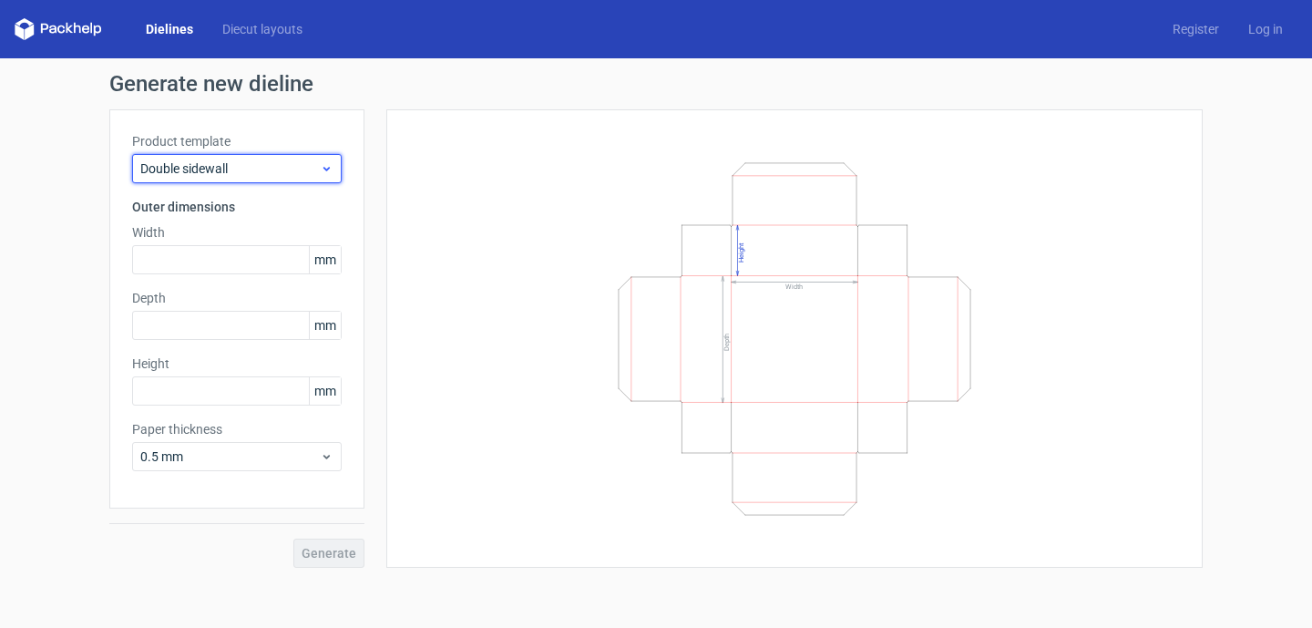
click at [261, 163] on span "Double sidewall" at bounding box center [229, 168] width 179 height 18
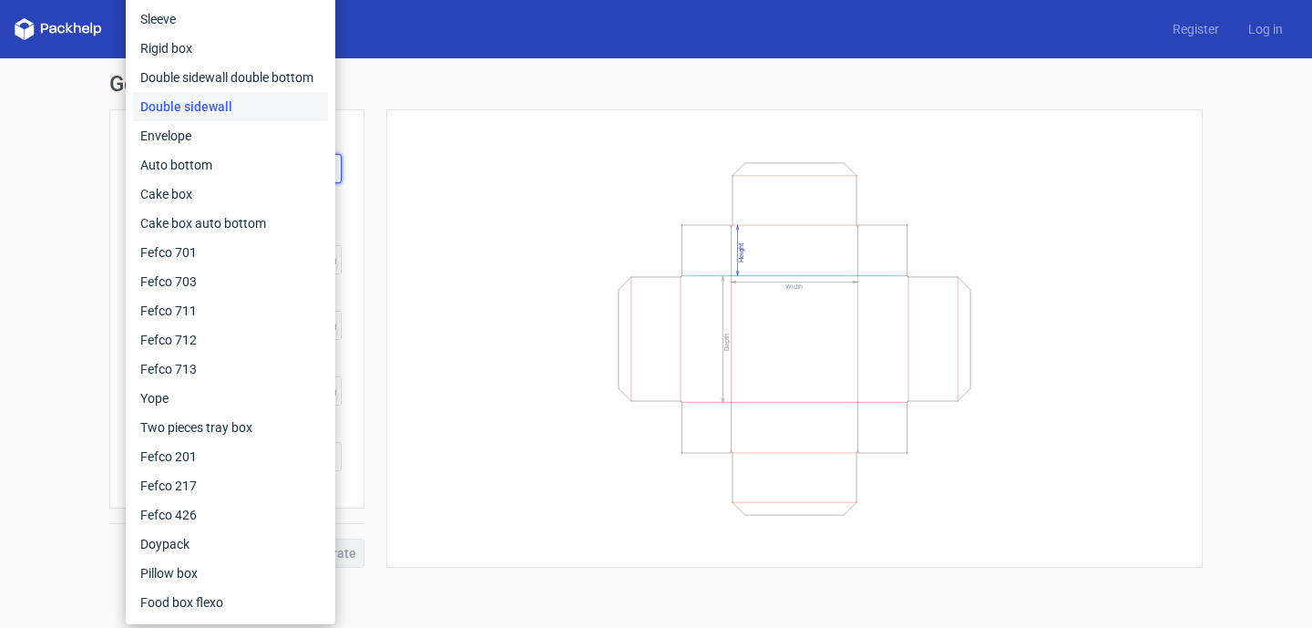
click at [443, 198] on div "Width Depth Height" at bounding box center [794, 338] width 771 height 413
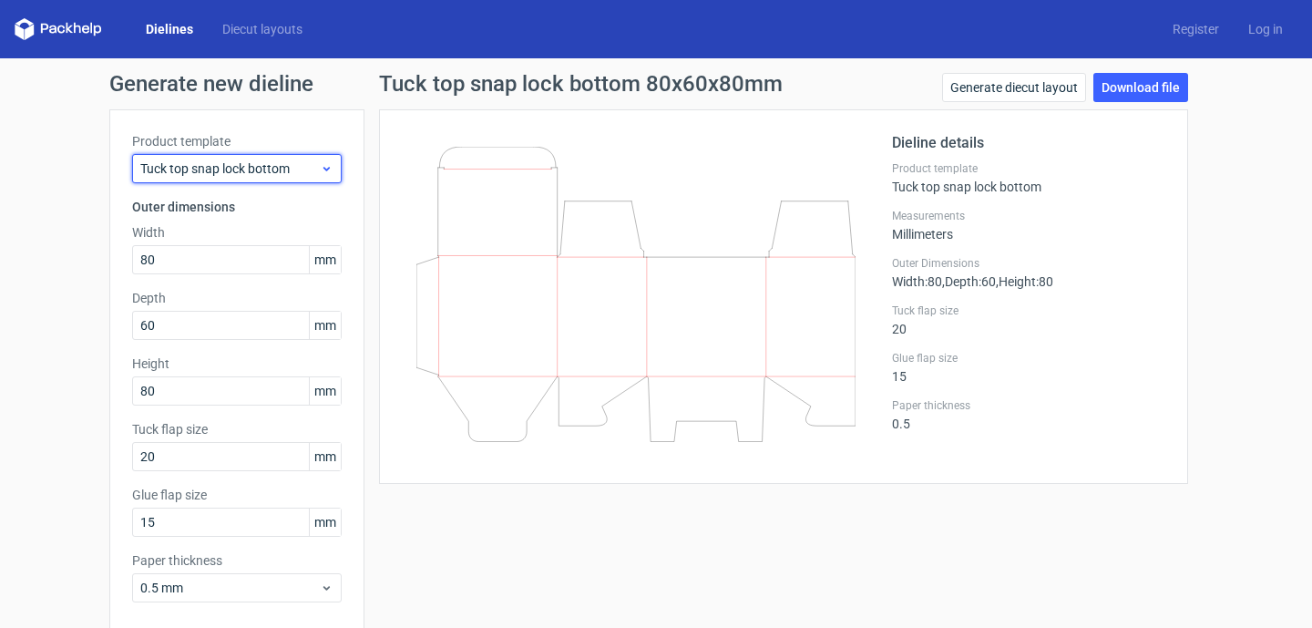
click at [333, 169] on div "Tuck top snap lock bottom" at bounding box center [237, 168] width 210 height 29
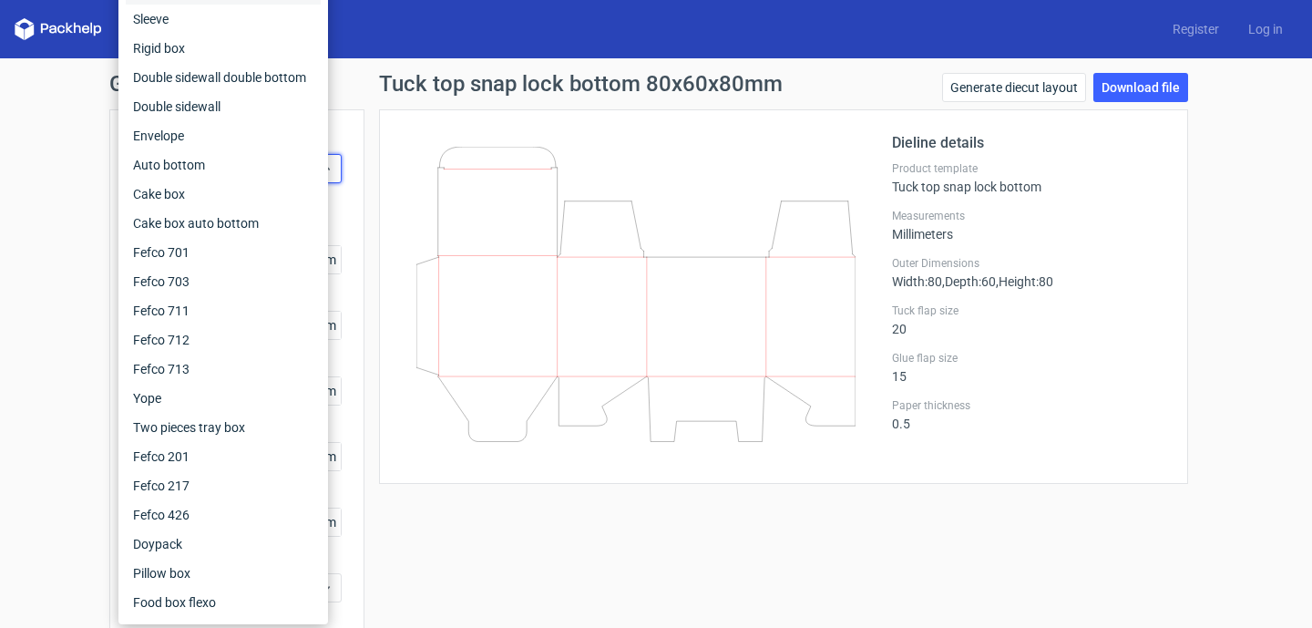
click at [352, 49] on div "Dielines Diecut layouts Register Log in" at bounding box center [656, 29] width 1312 height 58
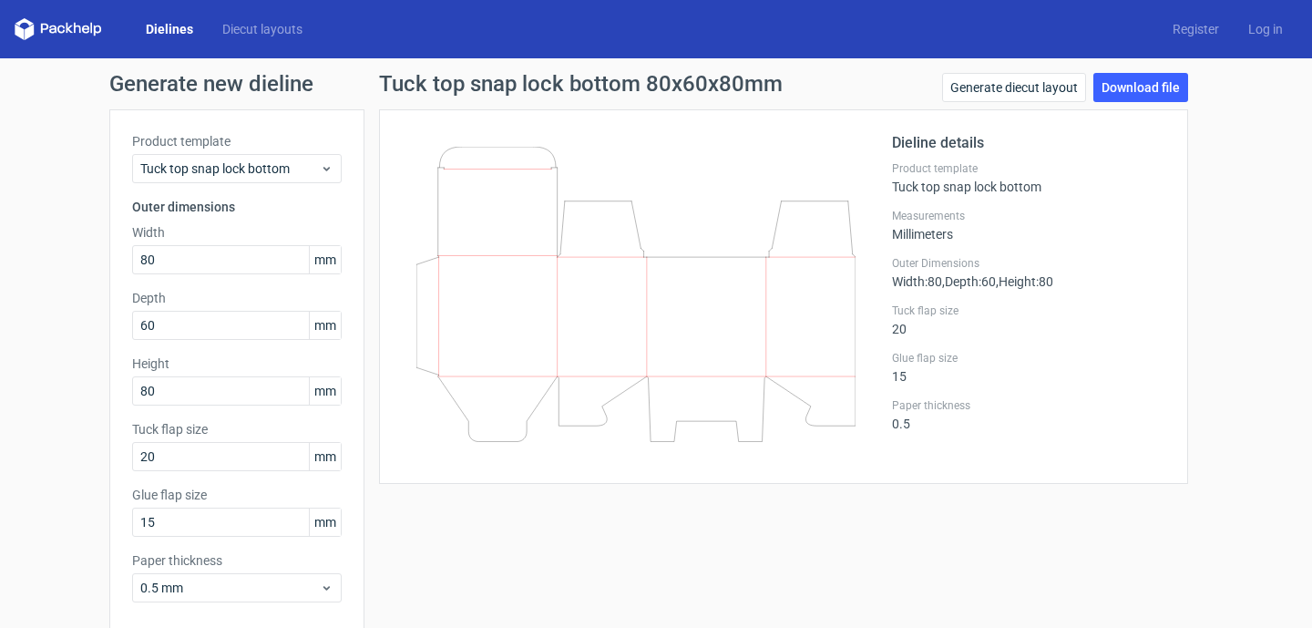
drag, startPoint x: 363, startPoint y: 252, endPoint x: 375, endPoint y: 271, distance: 23.0
click at [375, 271] on div "Tuck top snap lock bottom 80x60x80mm Generate diecut layout Download file Dieli…" at bounding box center [783, 386] width 838 height 626
click at [394, 237] on div "Dieline details Product template Tuck top snap lock bottom Measurements Millime…" at bounding box center [783, 296] width 809 height 374
drag, startPoint x: 359, startPoint y: 206, endPoint x: 373, endPoint y: 229, distance: 26.6
click at [373, 229] on div "Tuck top snap lock bottom 80x60x80mm Generate diecut layout Download file Dieli…" at bounding box center [783, 386] width 838 height 626
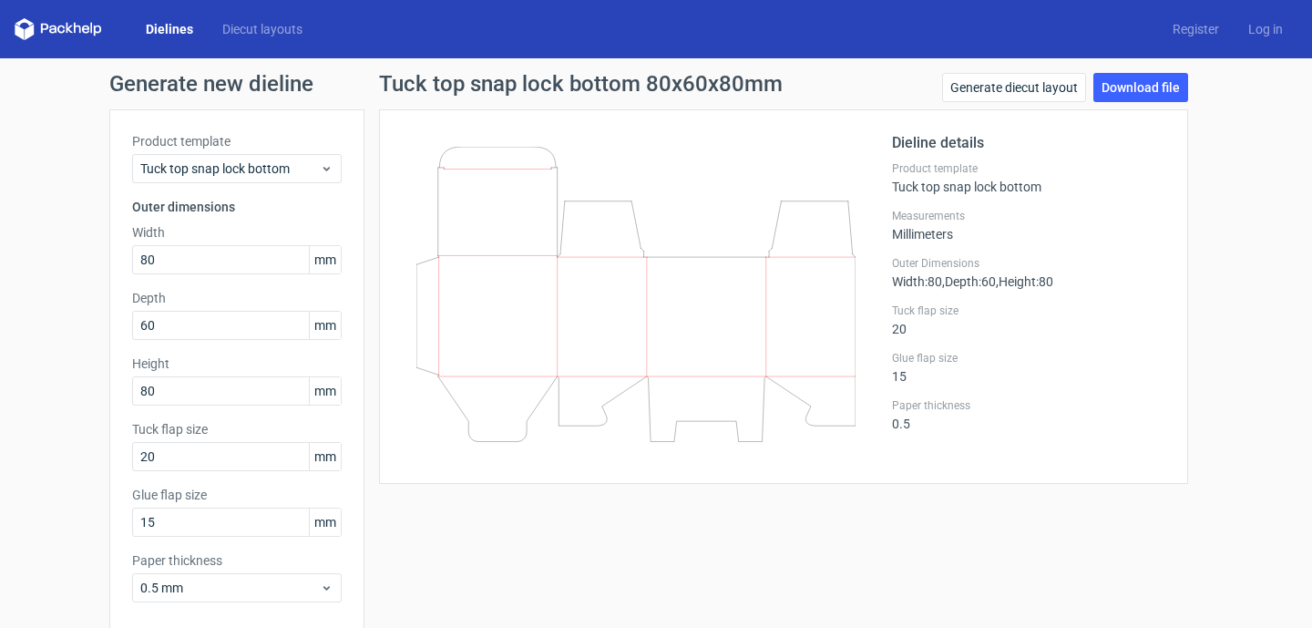
drag, startPoint x: 357, startPoint y: 213, endPoint x: 377, endPoint y: 234, distance: 29.0
click at [377, 234] on div "Tuck top snap lock bottom 80x60x80mm Generate diecut layout Download file Dieli…" at bounding box center [783, 386] width 838 height 626
click at [267, 173] on span "Tuck top snap lock bottom" at bounding box center [229, 168] width 179 height 18
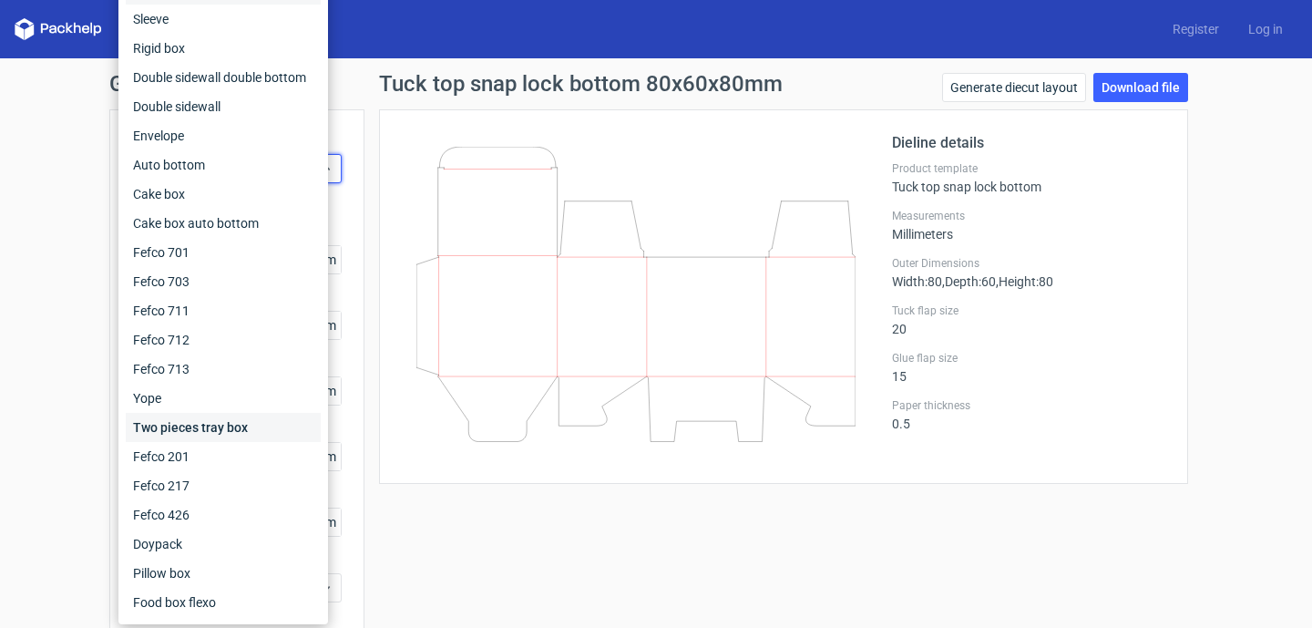
click at [237, 424] on div "Two pieces tray box" at bounding box center [223, 427] width 195 height 29
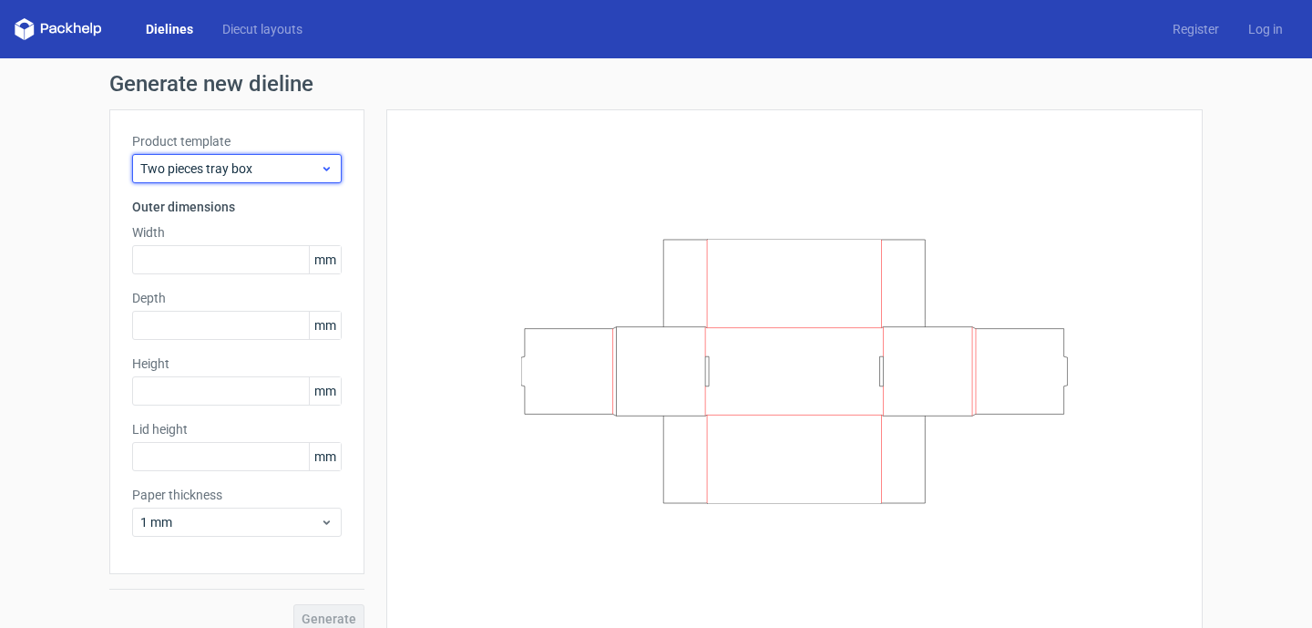
click at [331, 176] on div "Two pieces tray box" at bounding box center [237, 168] width 210 height 29
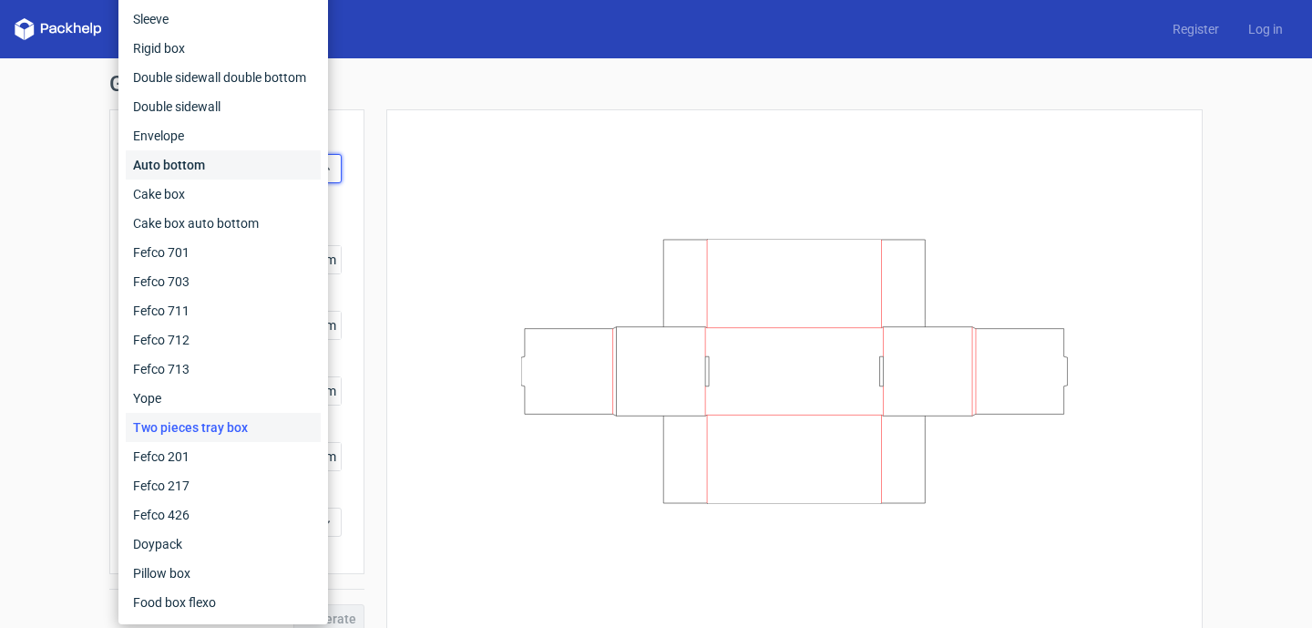
click at [272, 159] on div "Auto bottom" at bounding box center [223, 164] width 195 height 29
